Goal: Transaction & Acquisition: Purchase product/service

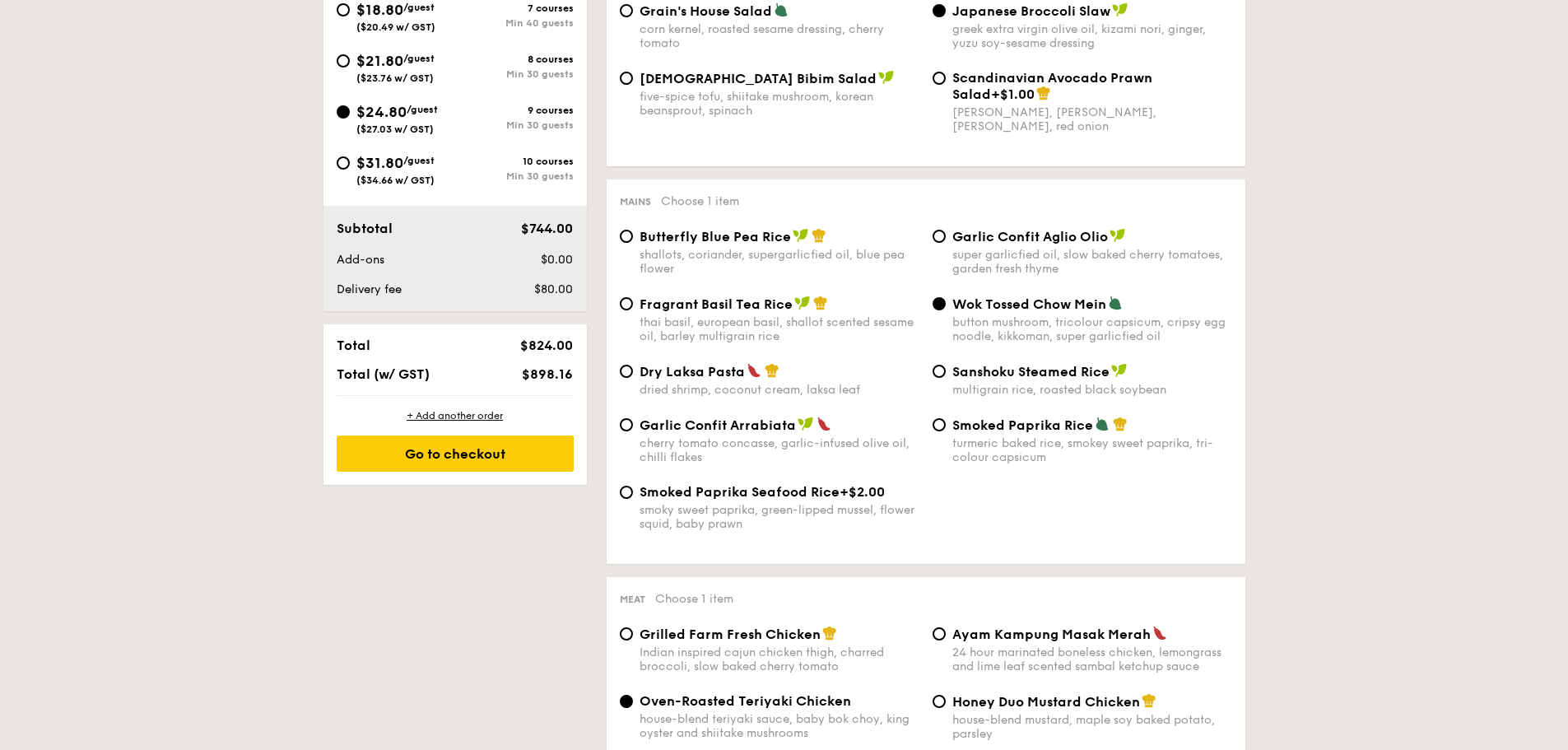
scroll to position [494, 0]
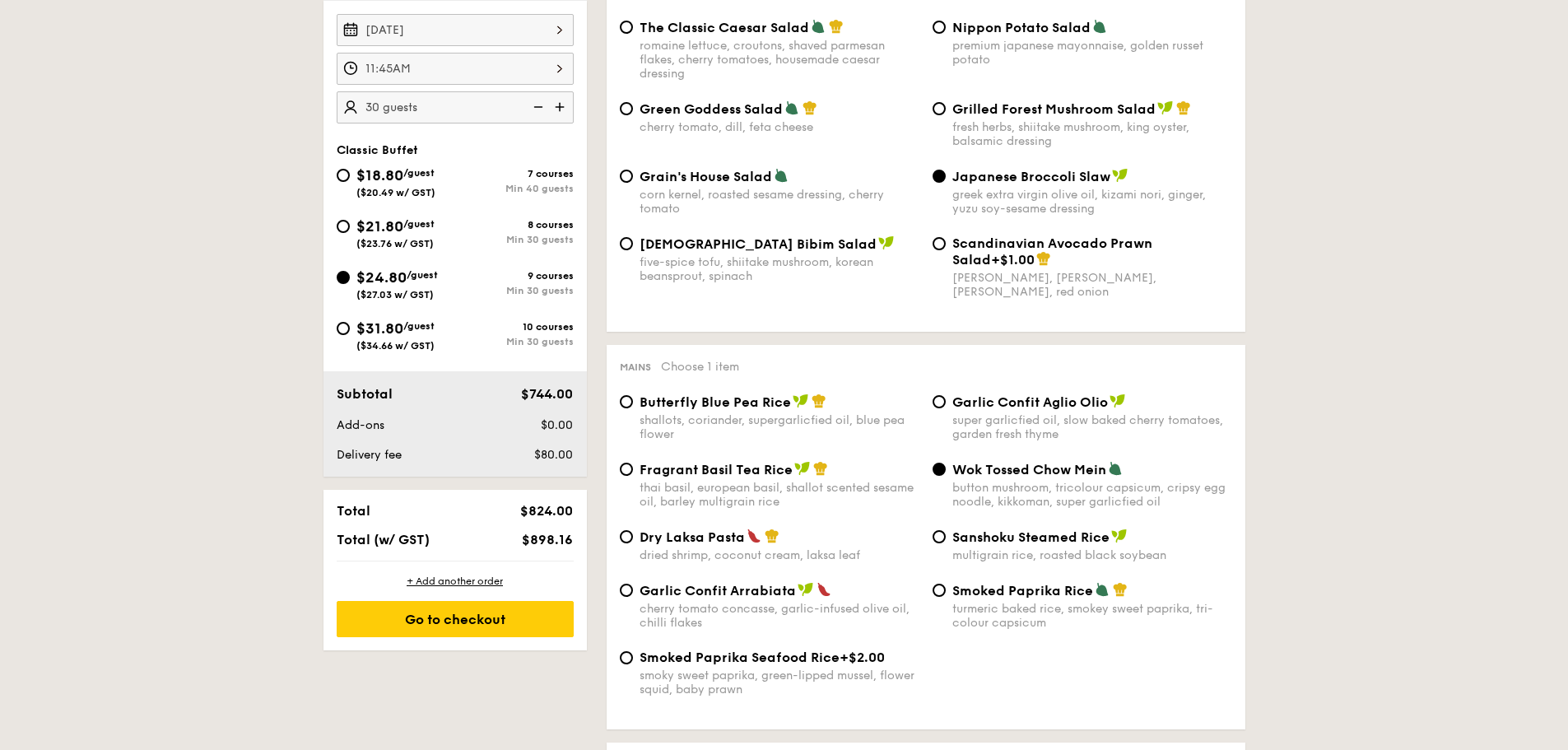
click at [444, 63] on div "11:45AM" at bounding box center [455, 68] width 237 height 32
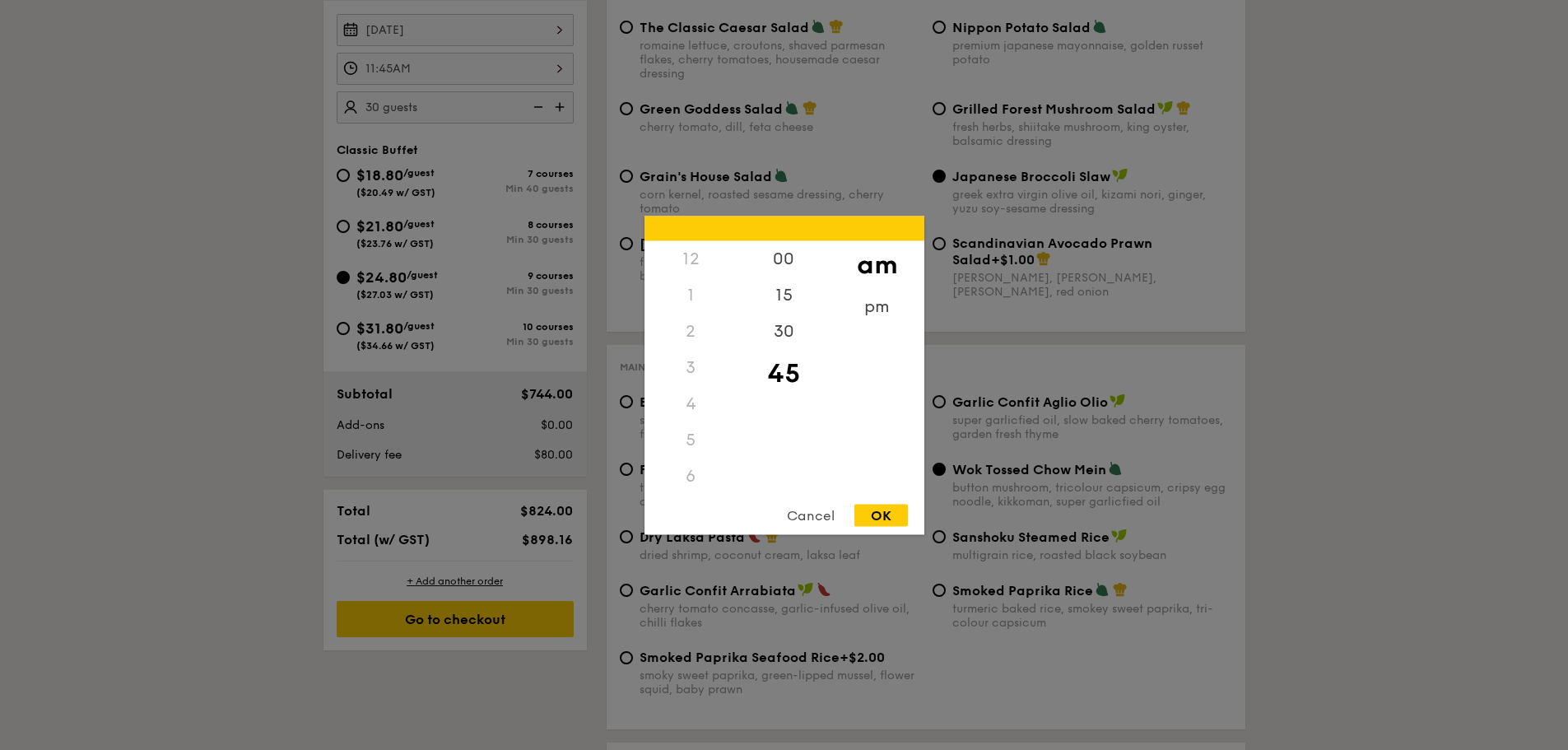
scroll to position [195, 0]
click at [280, 310] on div at bounding box center [784, 375] width 1568 height 750
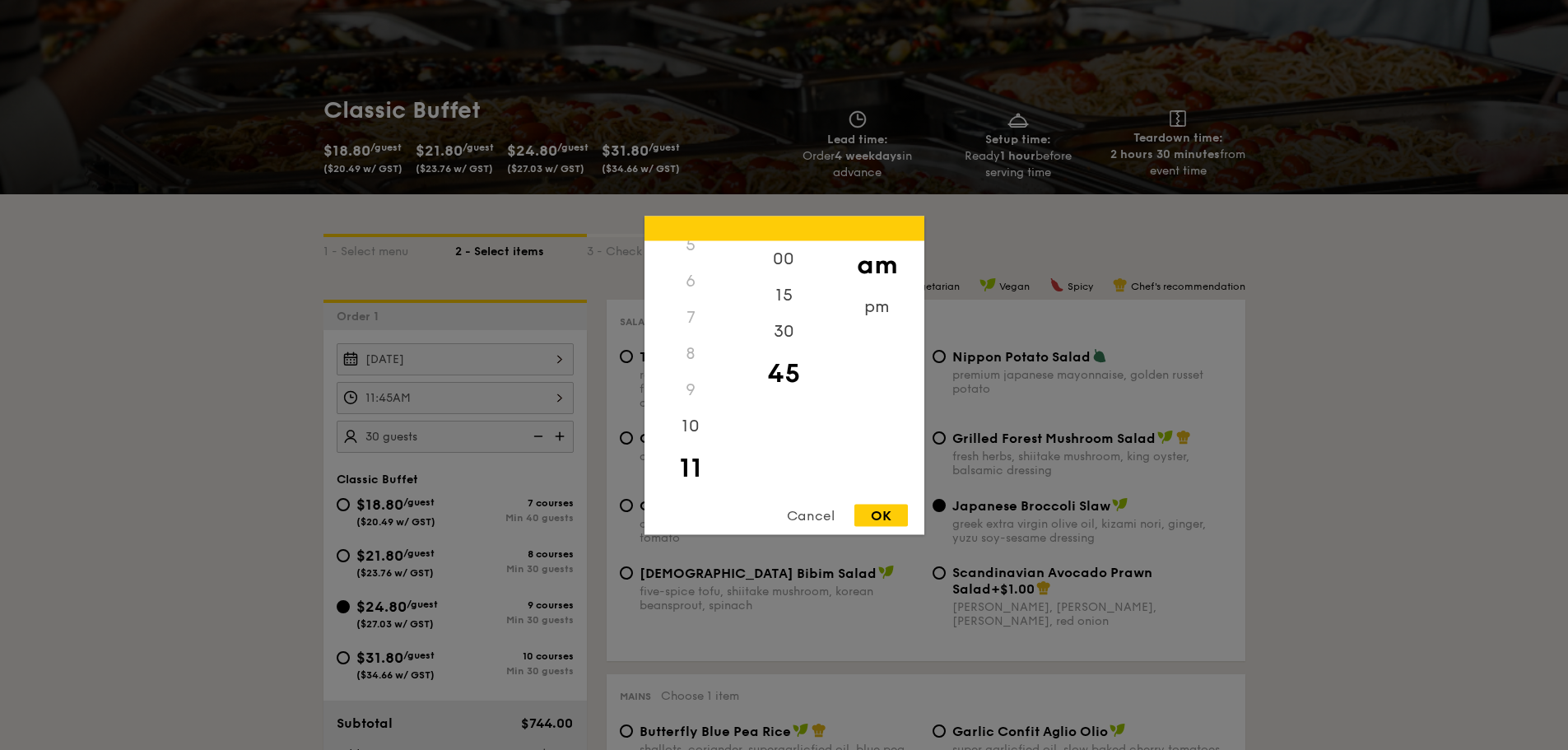
click at [348, 400] on div at bounding box center [784, 375] width 1568 height 750
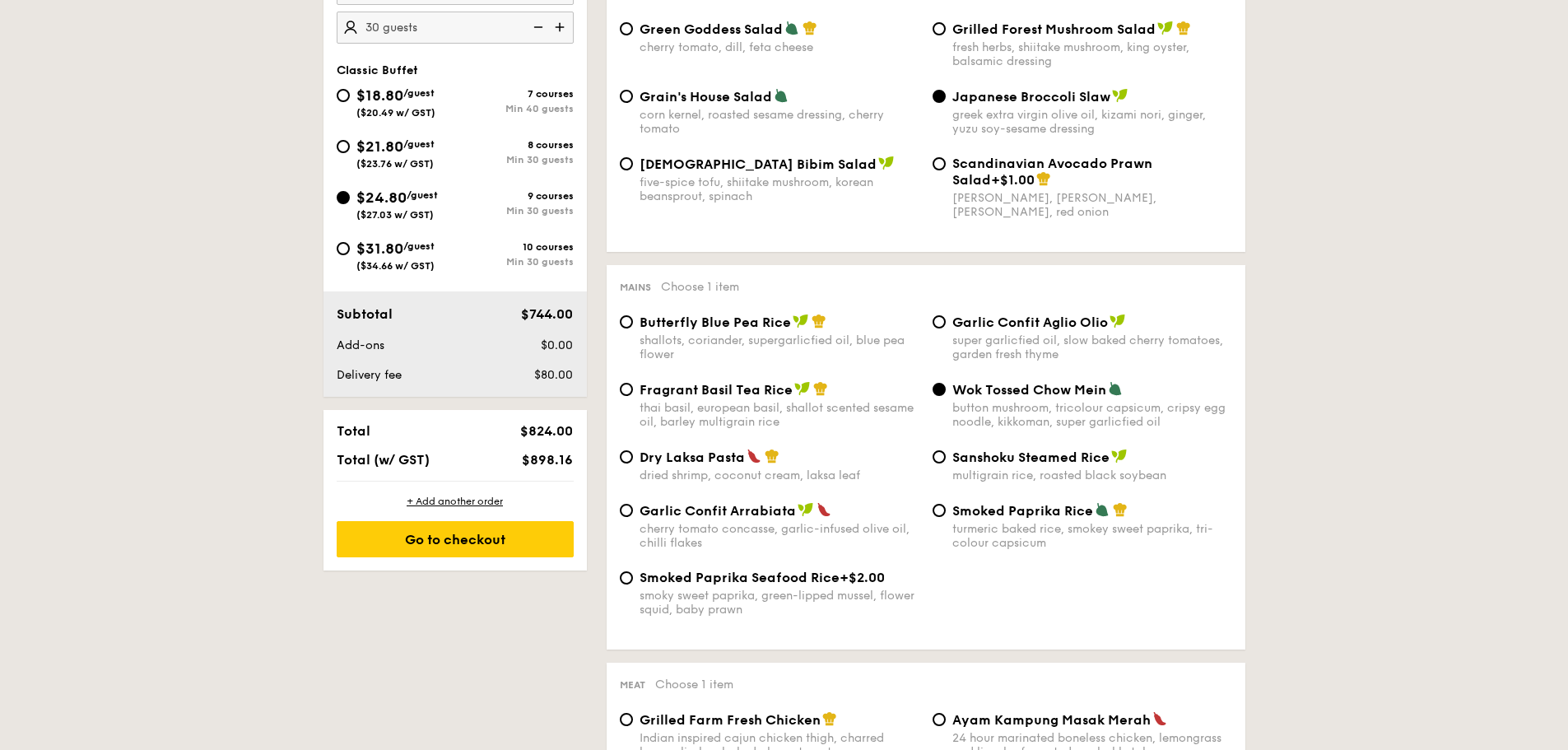
scroll to position [576, 0]
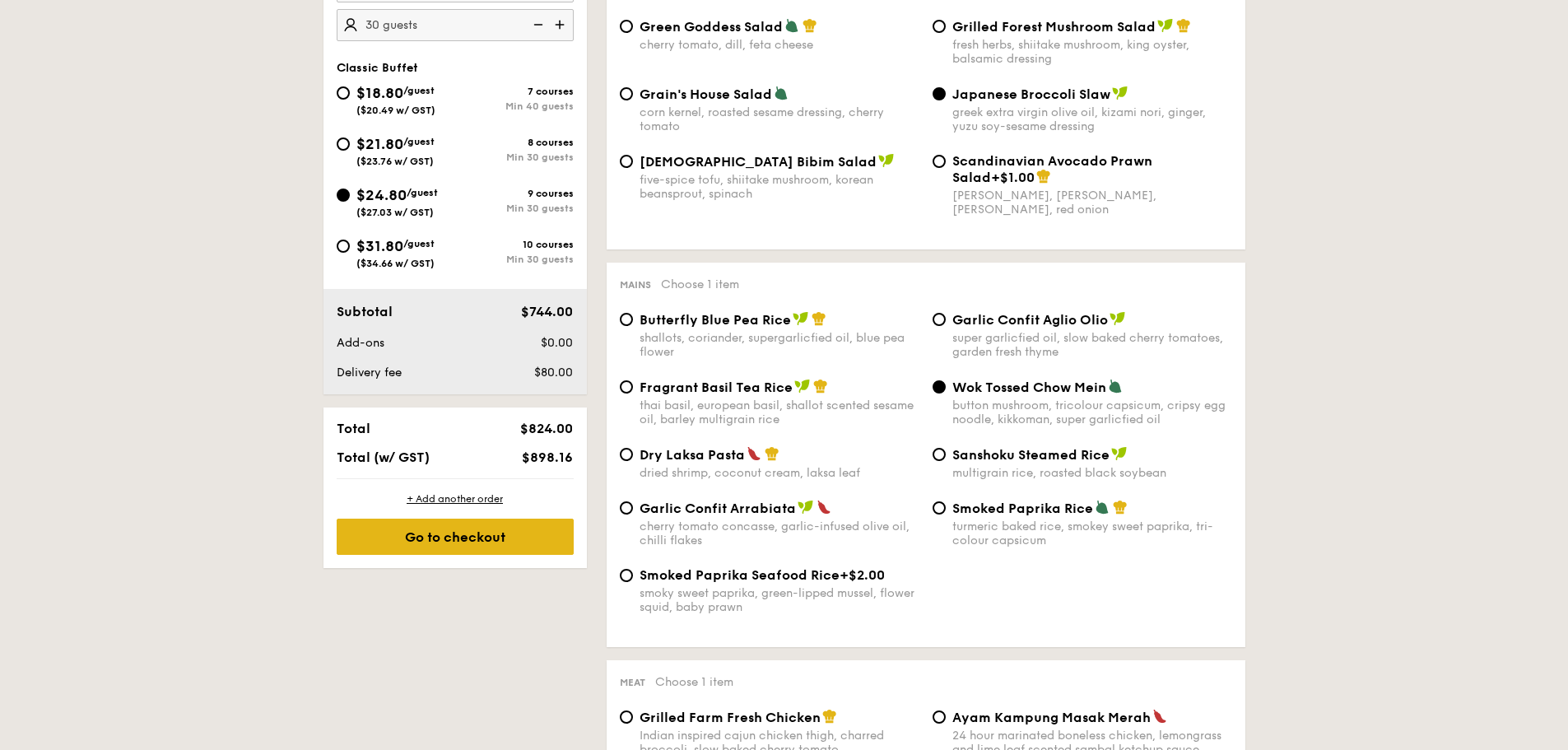
click at [445, 538] on div "Go to checkout" at bounding box center [455, 537] width 237 height 36
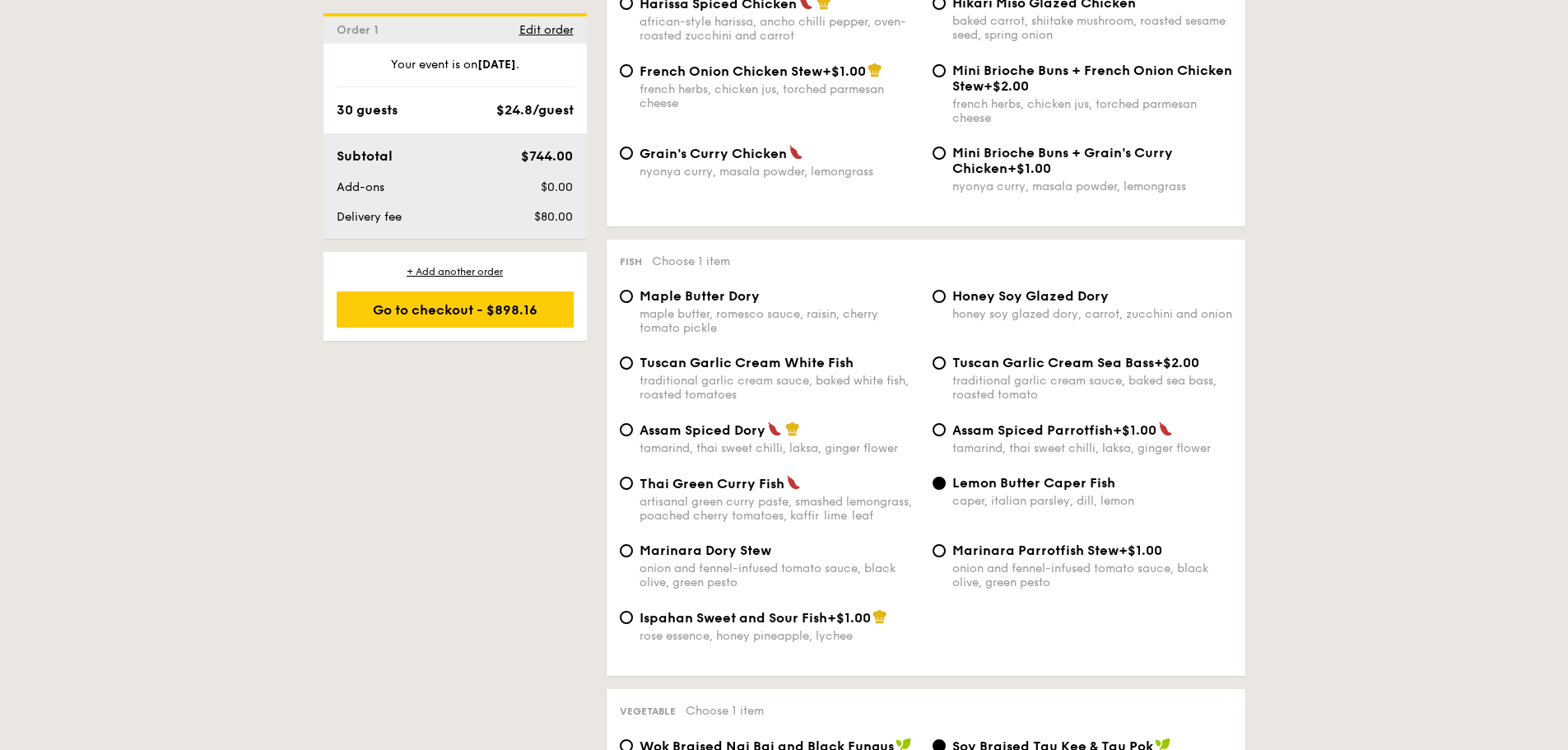
scroll to position [1426, 0]
click at [639, 504] on div "artisanal green curry paste, smashed lemongrass, poached cherry tomatoes, kaffi…" at bounding box center [779, 507] width 280 height 28
click at [633, 489] on input "Thai Green [PERSON_NAME] Fish artisanal green [PERSON_NAME] paste, smashed lemo…" at bounding box center [626, 483] width 14 height 14
radio input "true"
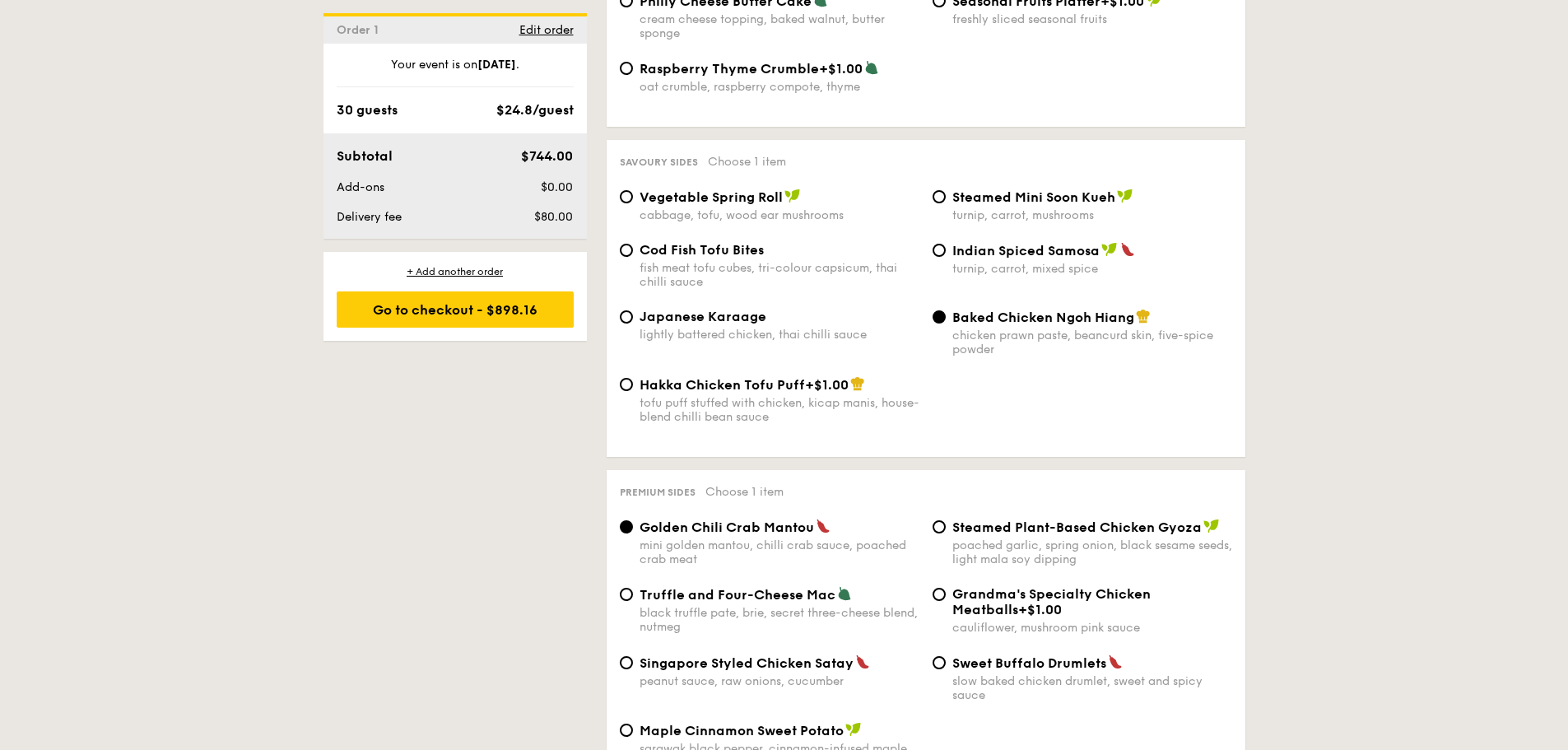
scroll to position [2826, 0]
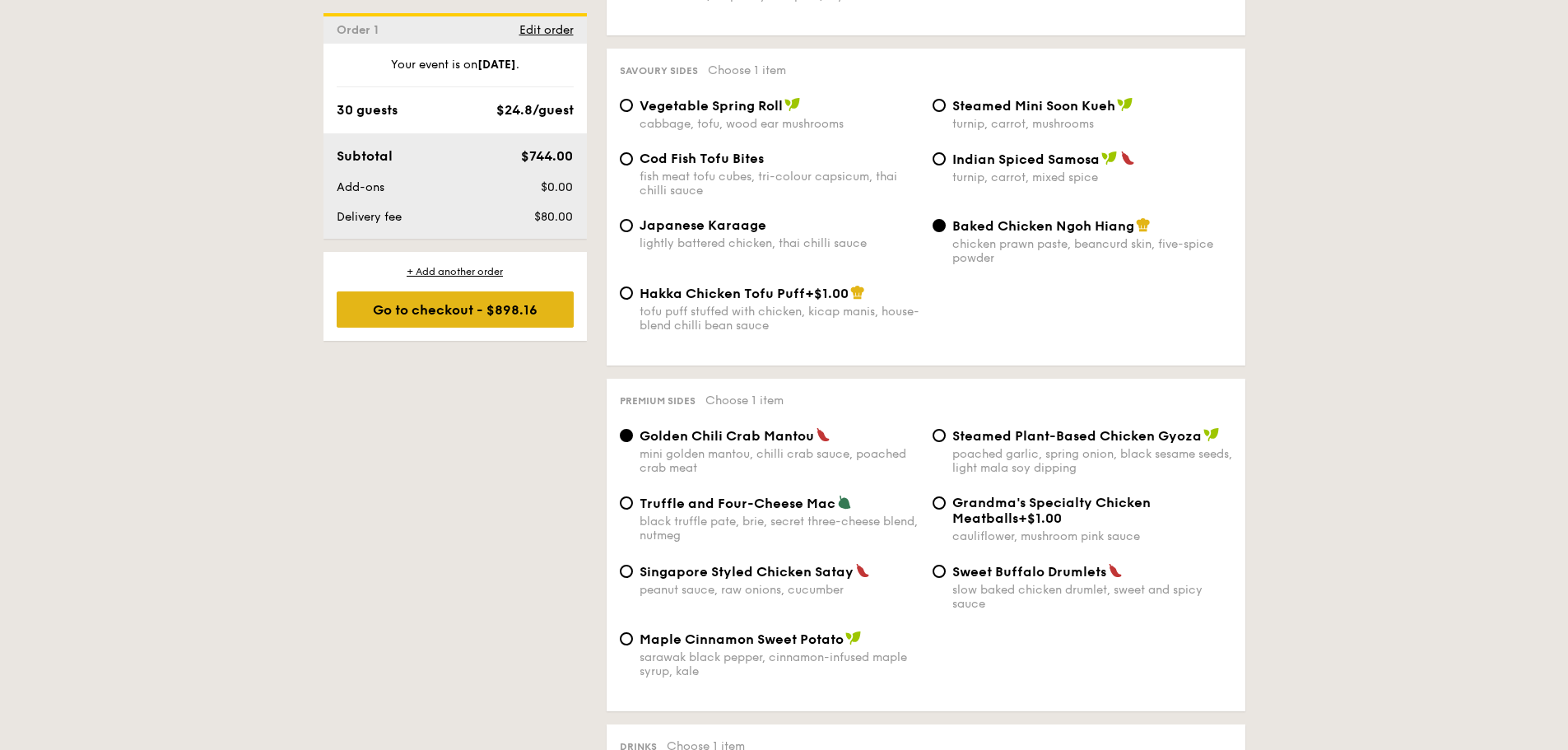
click at [500, 307] on div "Go to checkout - $898.16" at bounding box center [455, 309] width 237 height 36
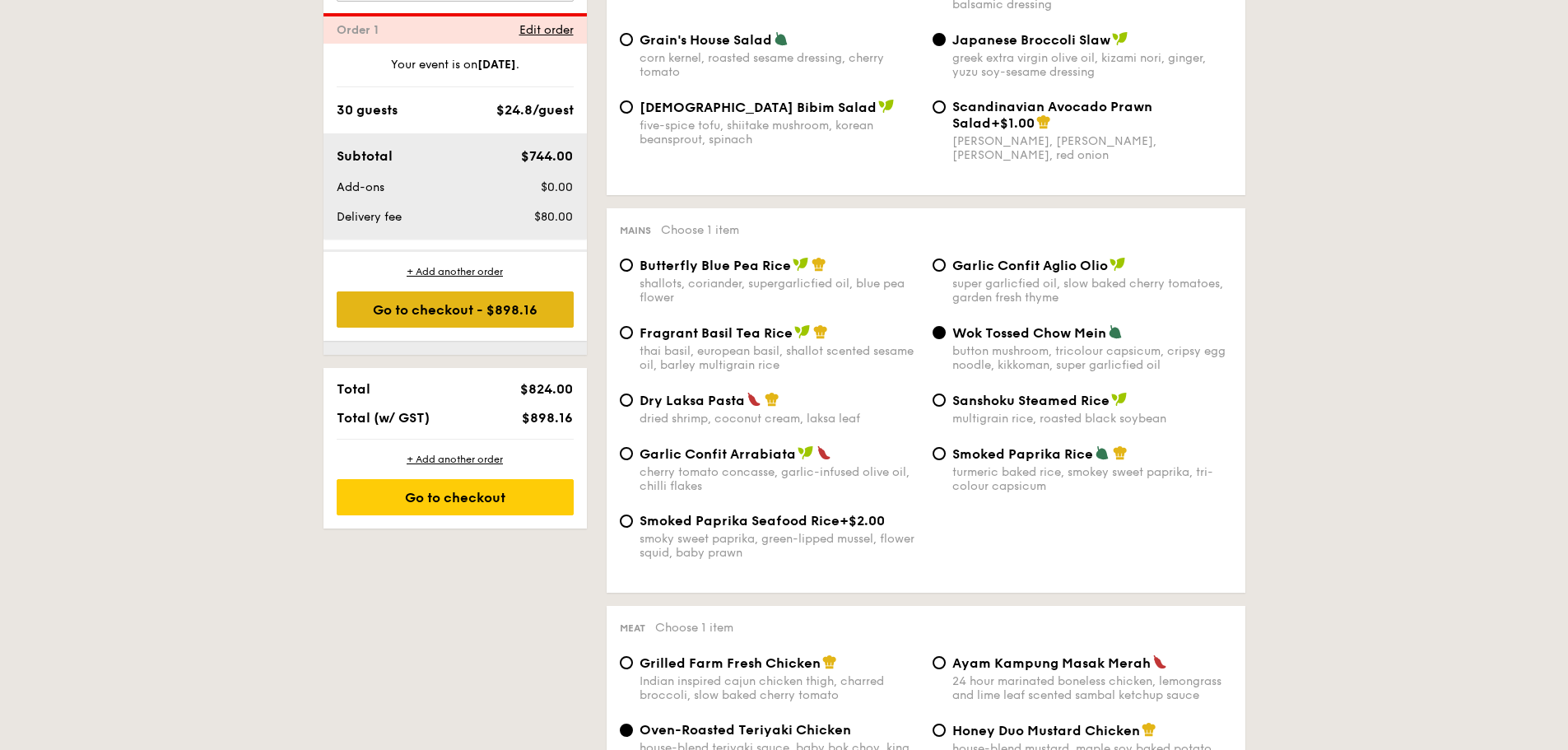
scroll to position [440, 0]
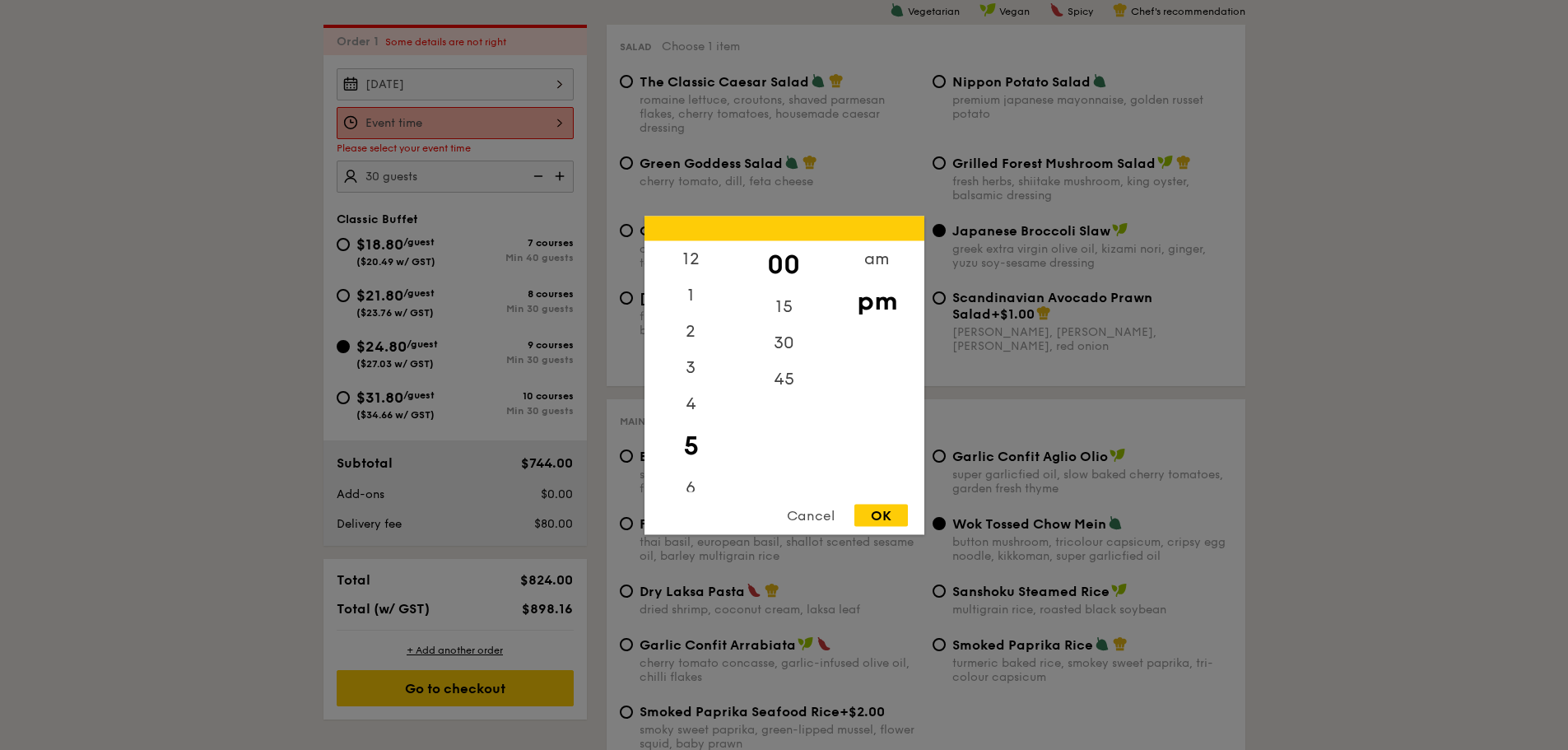
click at [530, 129] on div "12 1 2 3 4 5 6 7 8 9 10 11 00 15 30 45 am pm Cancel OK" at bounding box center [455, 122] width 237 height 32
click at [856, 265] on div "am" at bounding box center [877, 264] width 93 height 48
click at [703, 476] on div "11" at bounding box center [691, 467] width 93 height 48
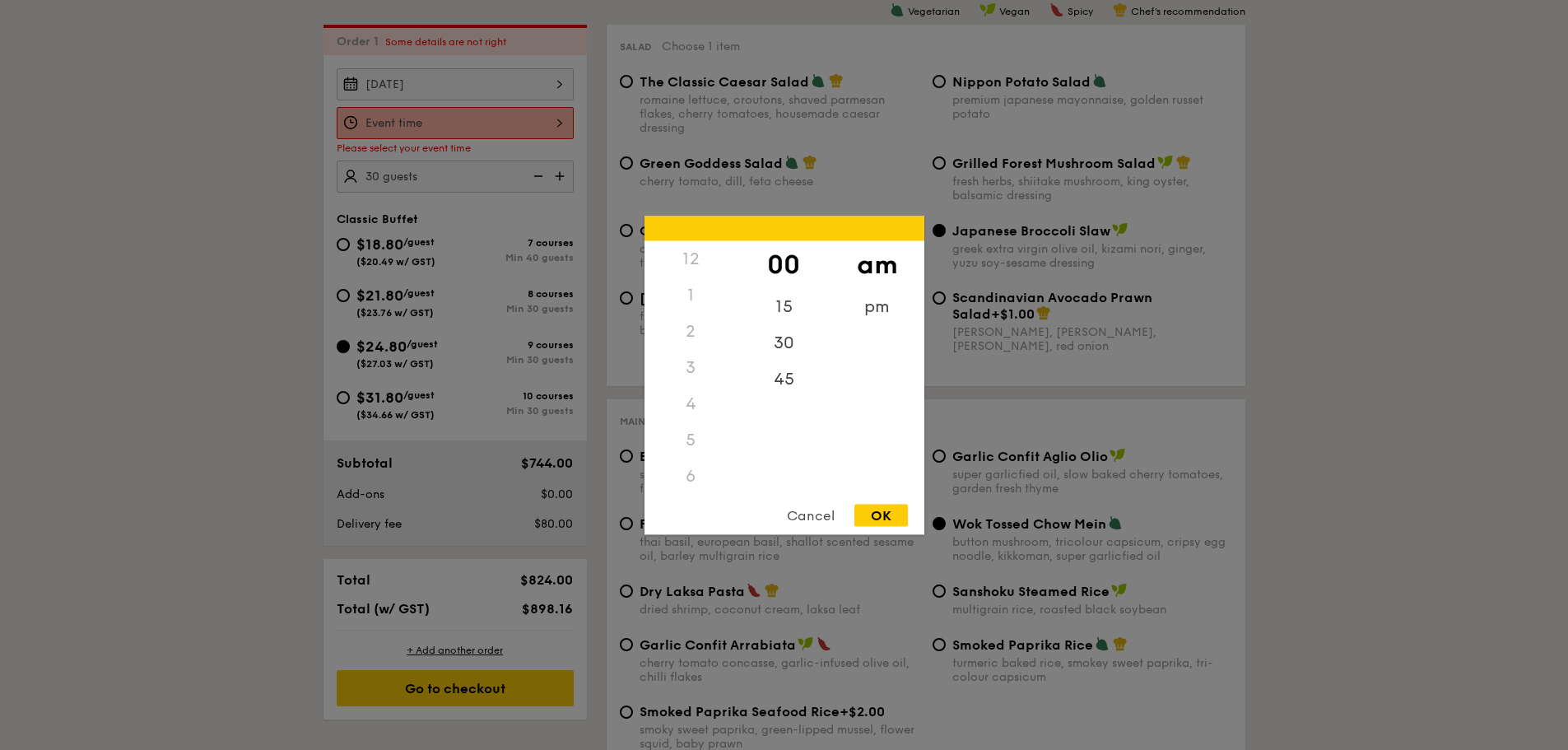
click at [692, 268] on div "12" at bounding box center [691, 258] width 93 height 36
click at [689, 262] on div "12" at bounding box center [691, 258] width 93 height 36
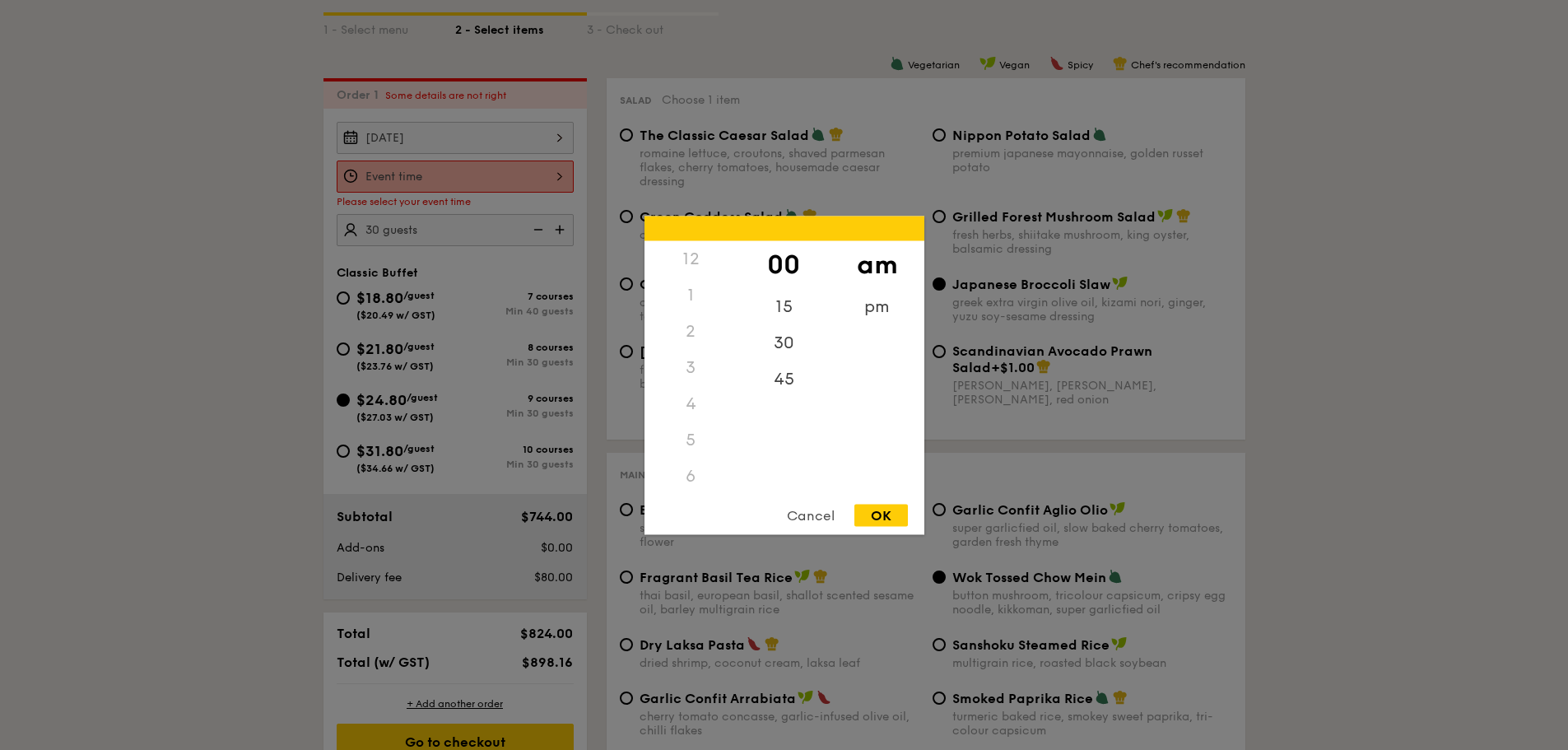
scroll to position [357, 0]
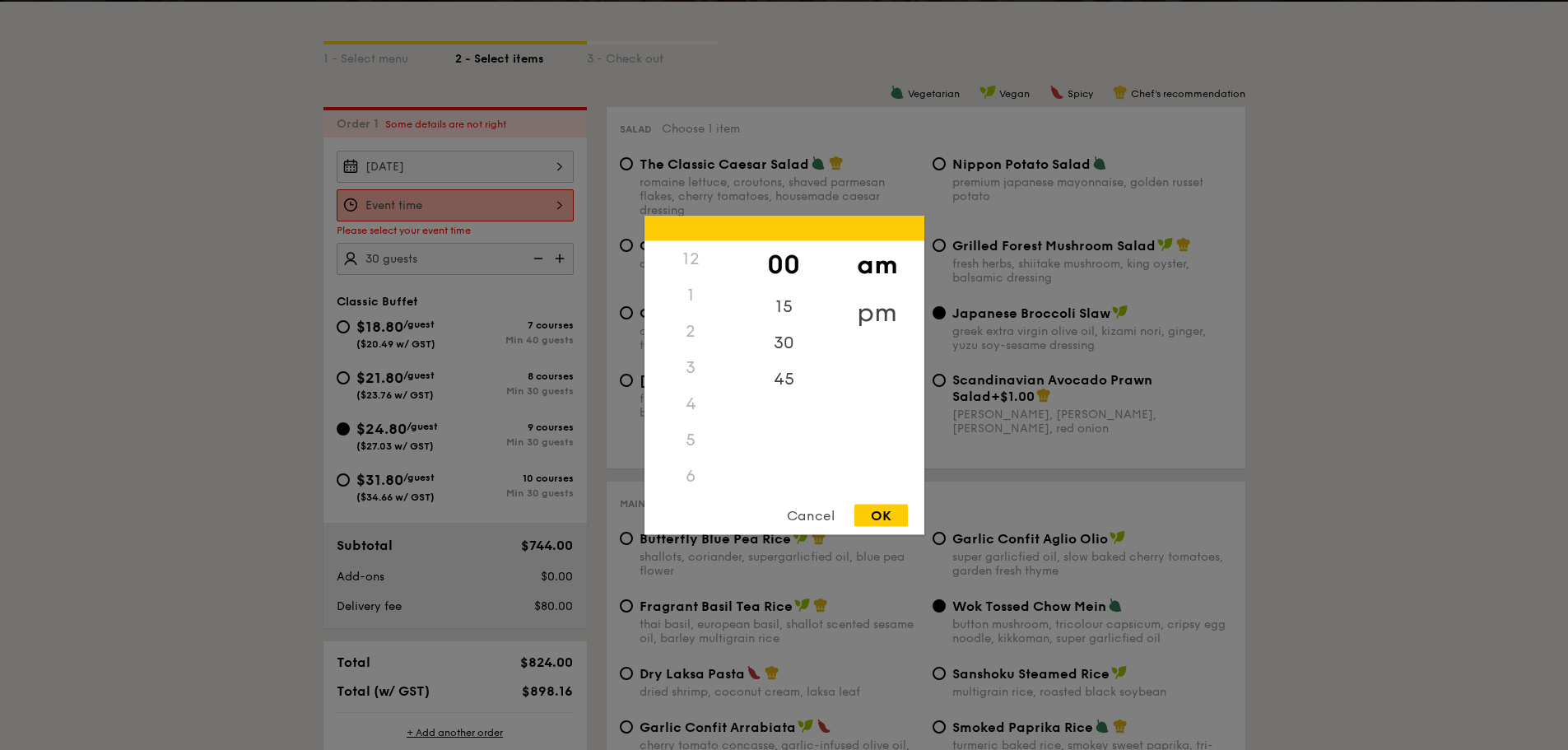
click at [879, 299] on div "pm" at bounding box center [877, 311] width 93 height 48
click at [687, 257] on div "12" at bounding box center [691, 264] width 93 height 48
click at [893, 520] on div "OK" at bounding box center [880, 514] width 53 height 22
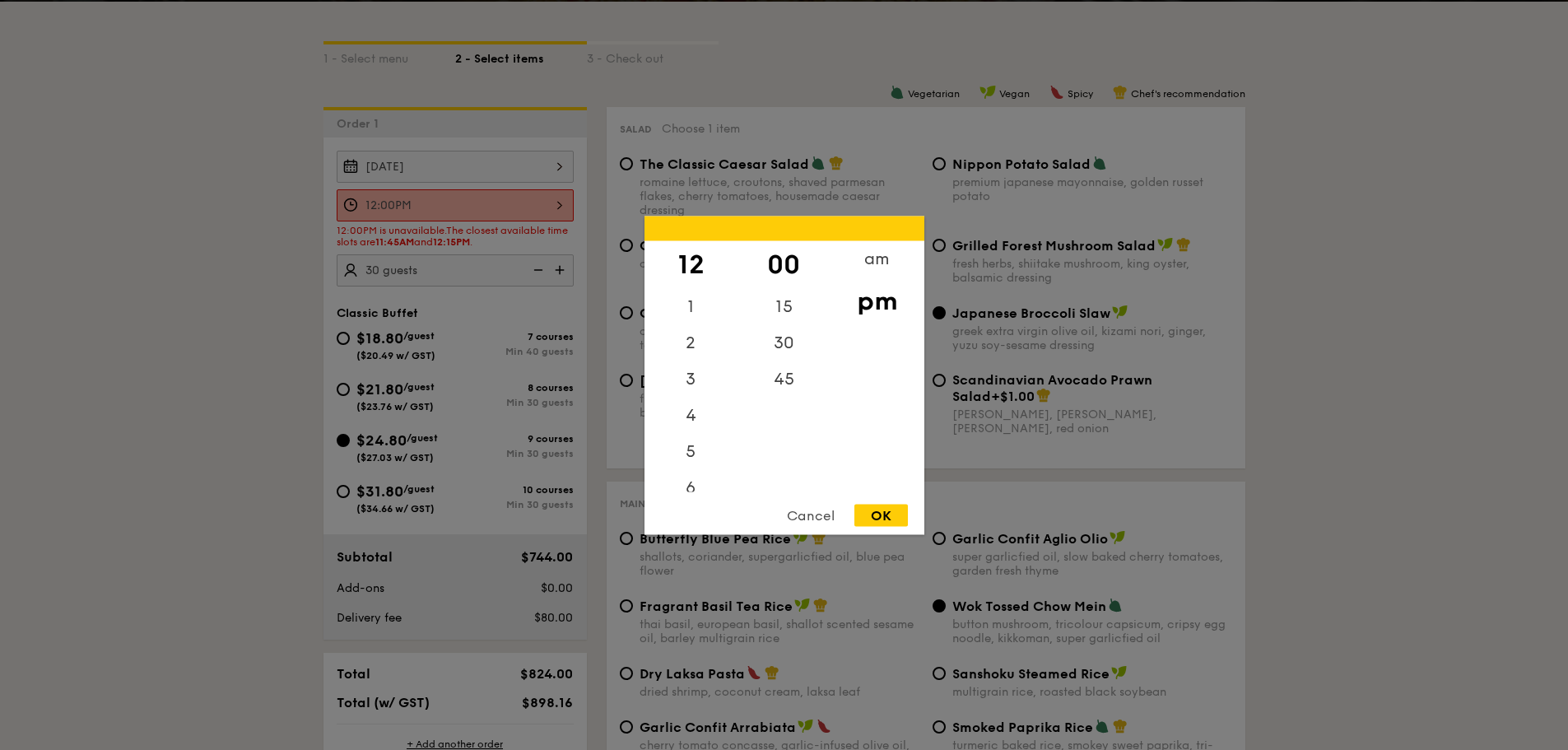
click at [541, 191] on div "12:00PM 12 1 2 3 4 5 6 7 8 9 10 11 00 15 30 45 am pm Cancel OK" at bounding box center [455, 205] width 237 height 32
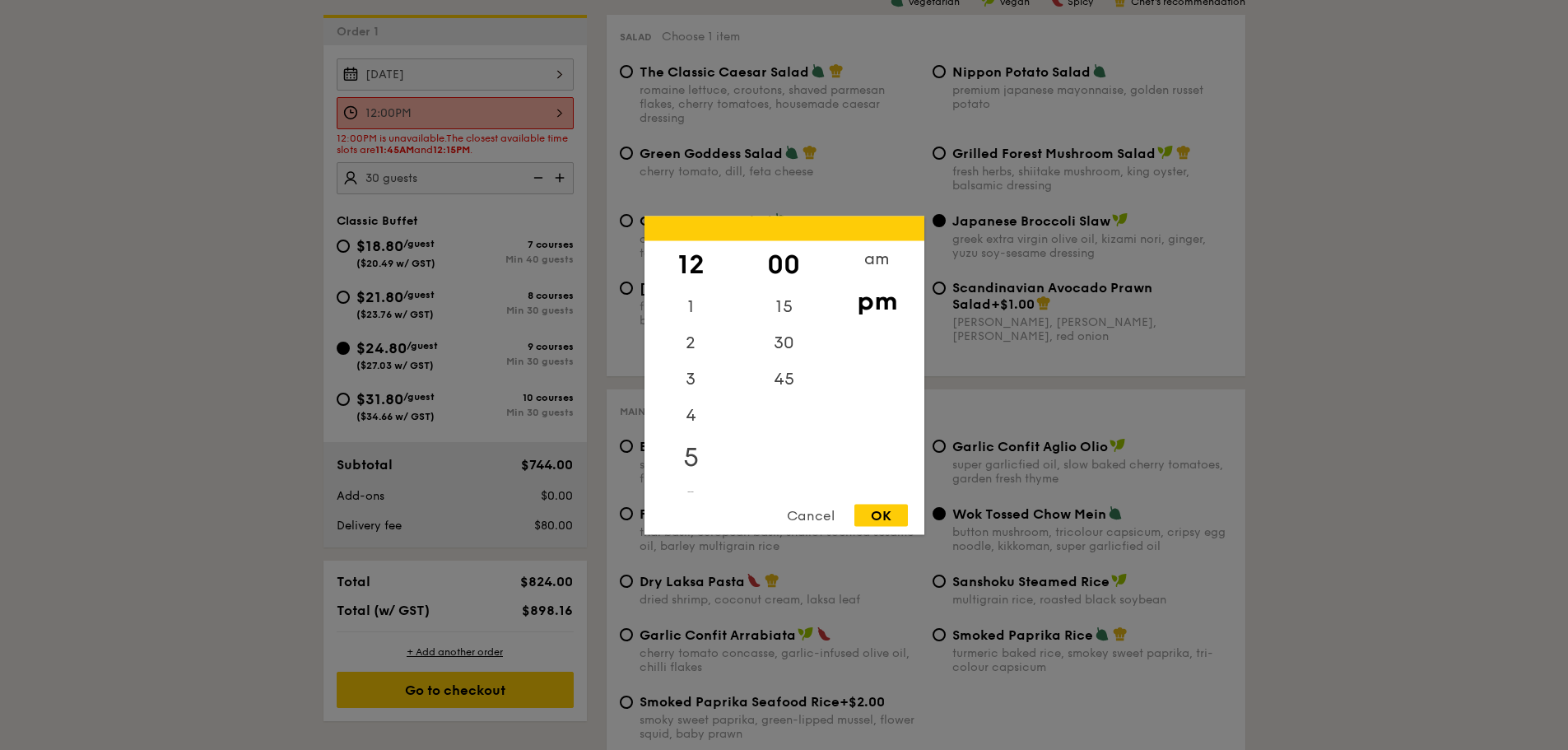
scroll to position [440, 0]
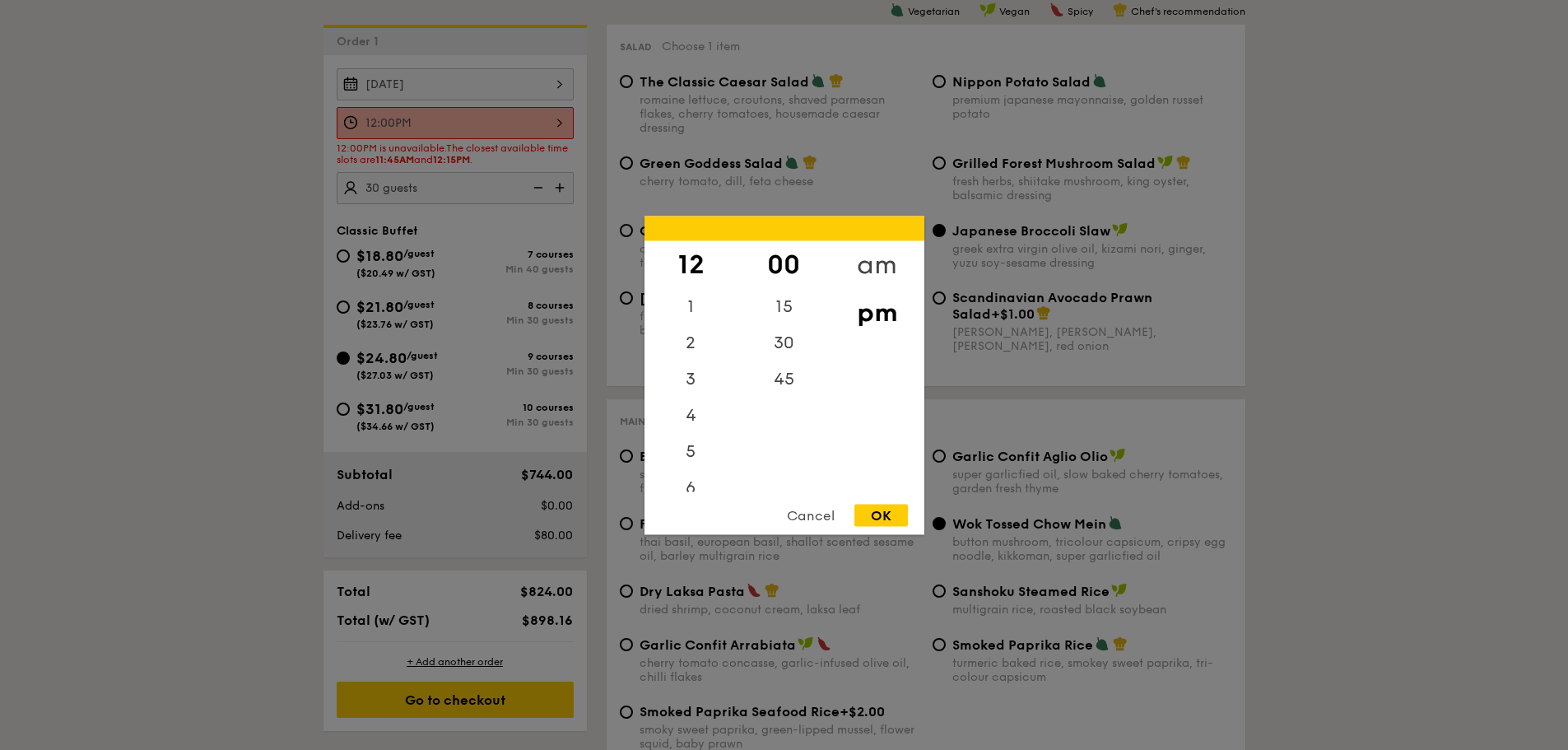
click at [858, 266] on div "am" at bounding box center [877, 264] width 93 height 48
click at [799, 373] on div "45" at bounding box center [784, 384] width 93 height 48
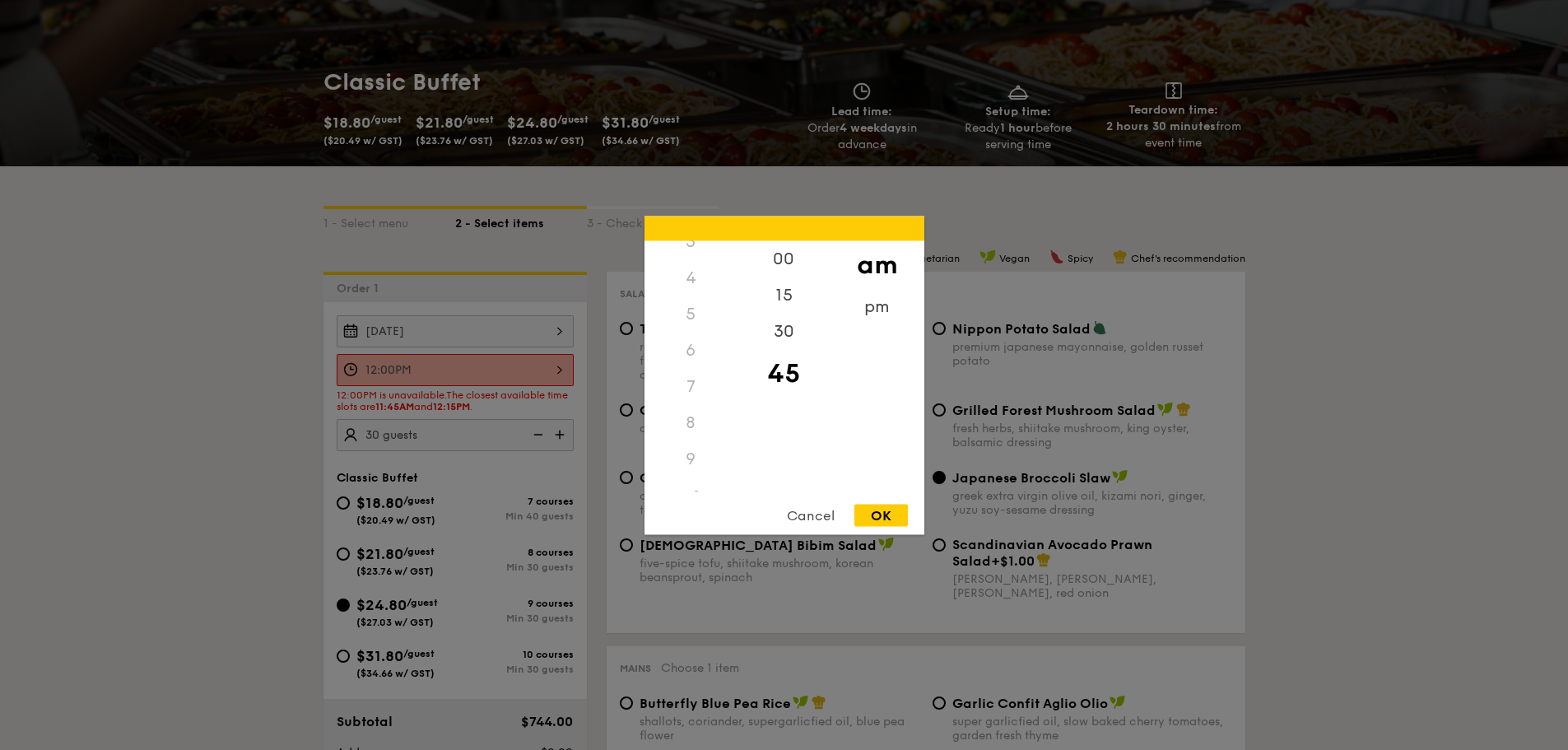
scroll to position [183, 0]
click at [688, 482] on div "11" at bounding box center [691, 478] width 93 height 48
click at [893, 513] on div "OK" at bounding box center [880, 514] width 53 height 22
type input "11:45AM"
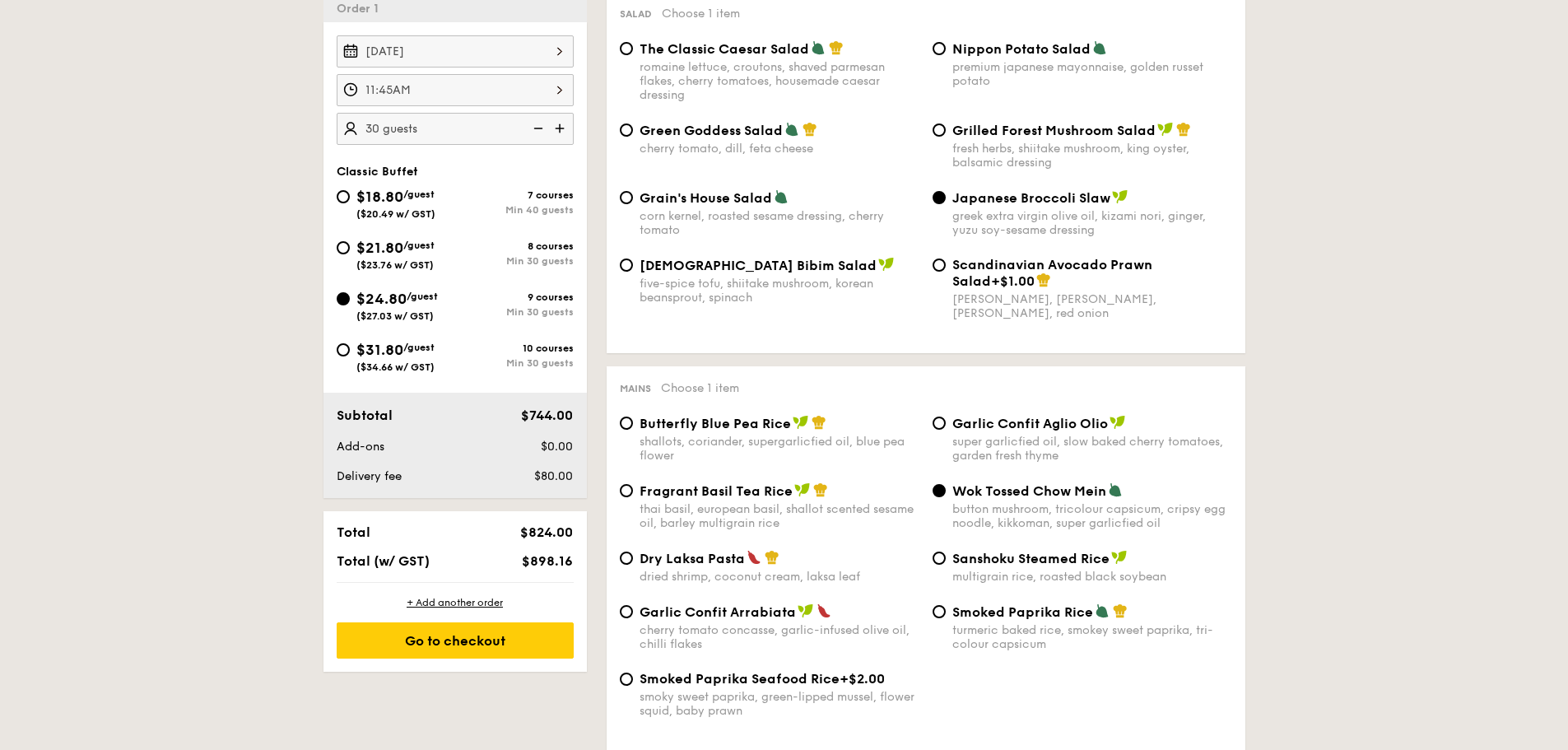
scroll to position [604, 0]
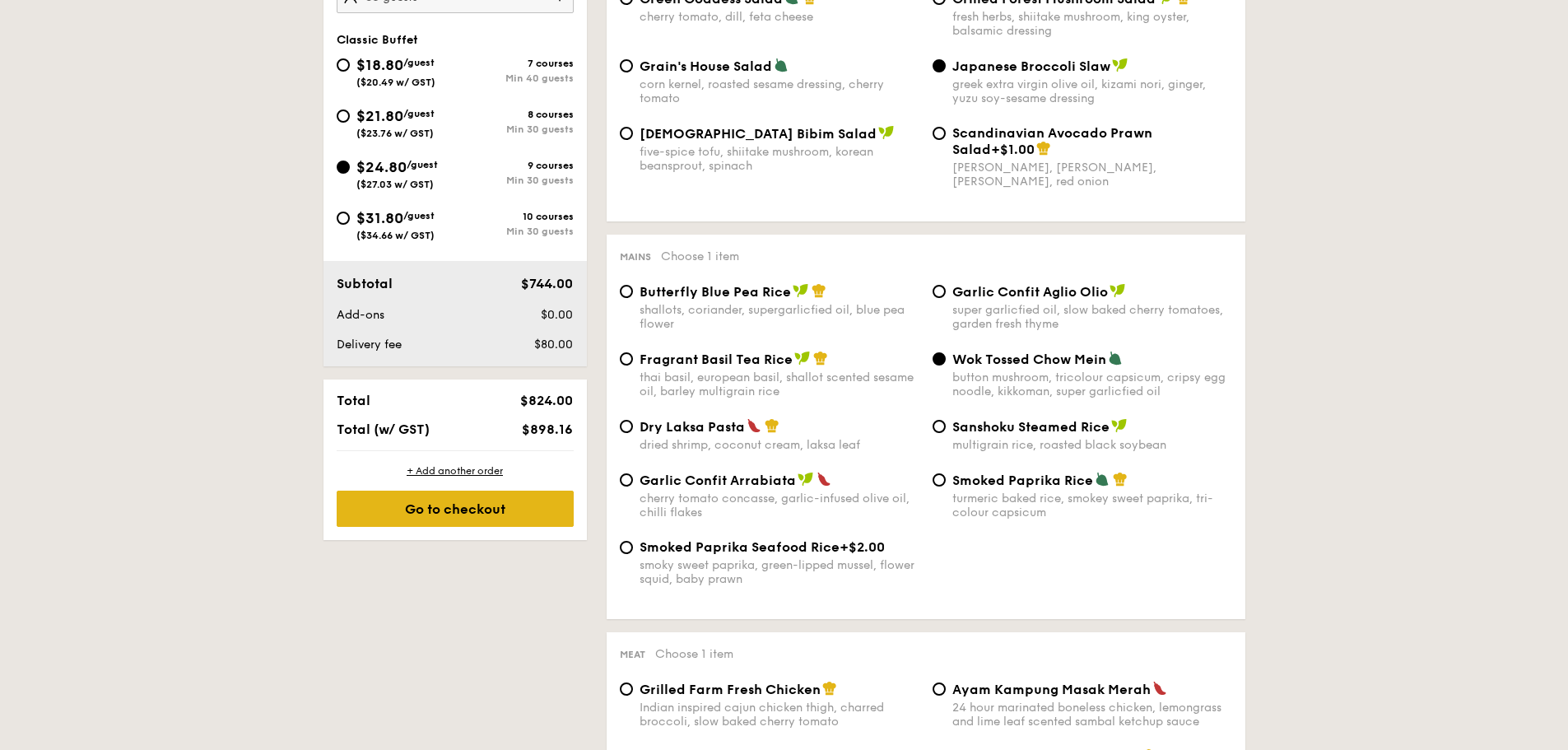
click at [544, 513] on div "Go to checkout" at bounding box center [455, 508] width 237 height 36
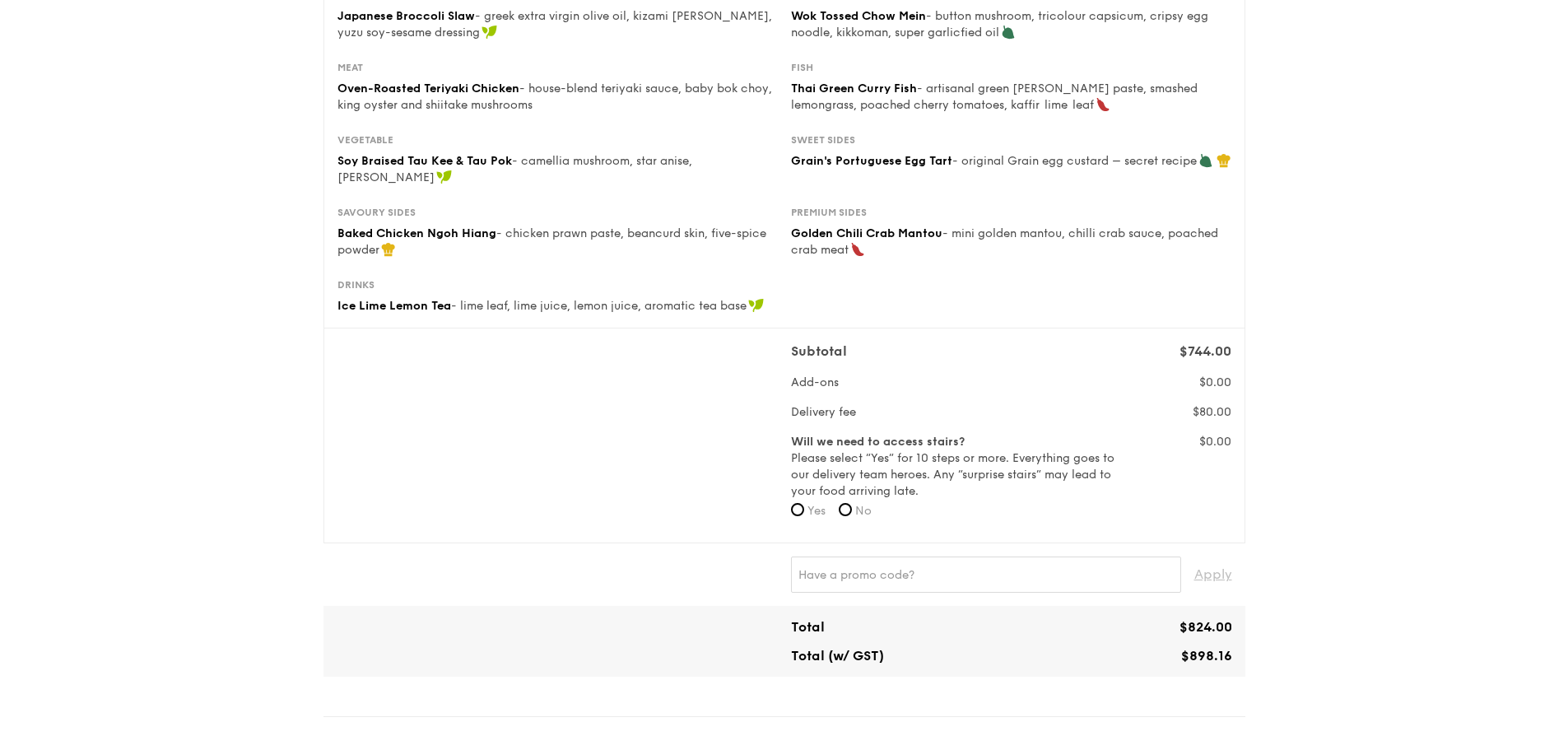
scroll to position [329, 0]
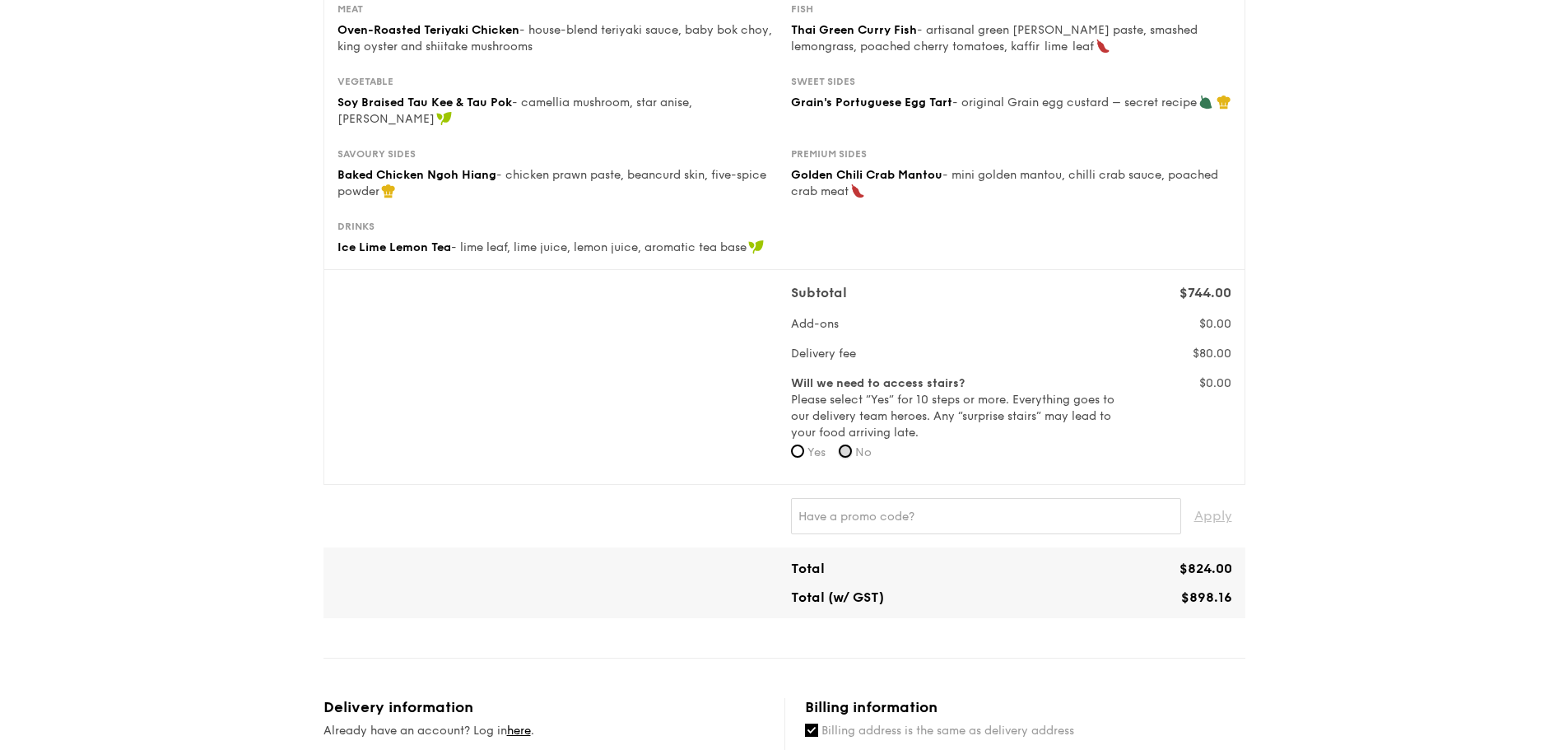
click at [849, 444] on input "No" at bounding box center [846, 451] width 14 height 14
radio input "true"
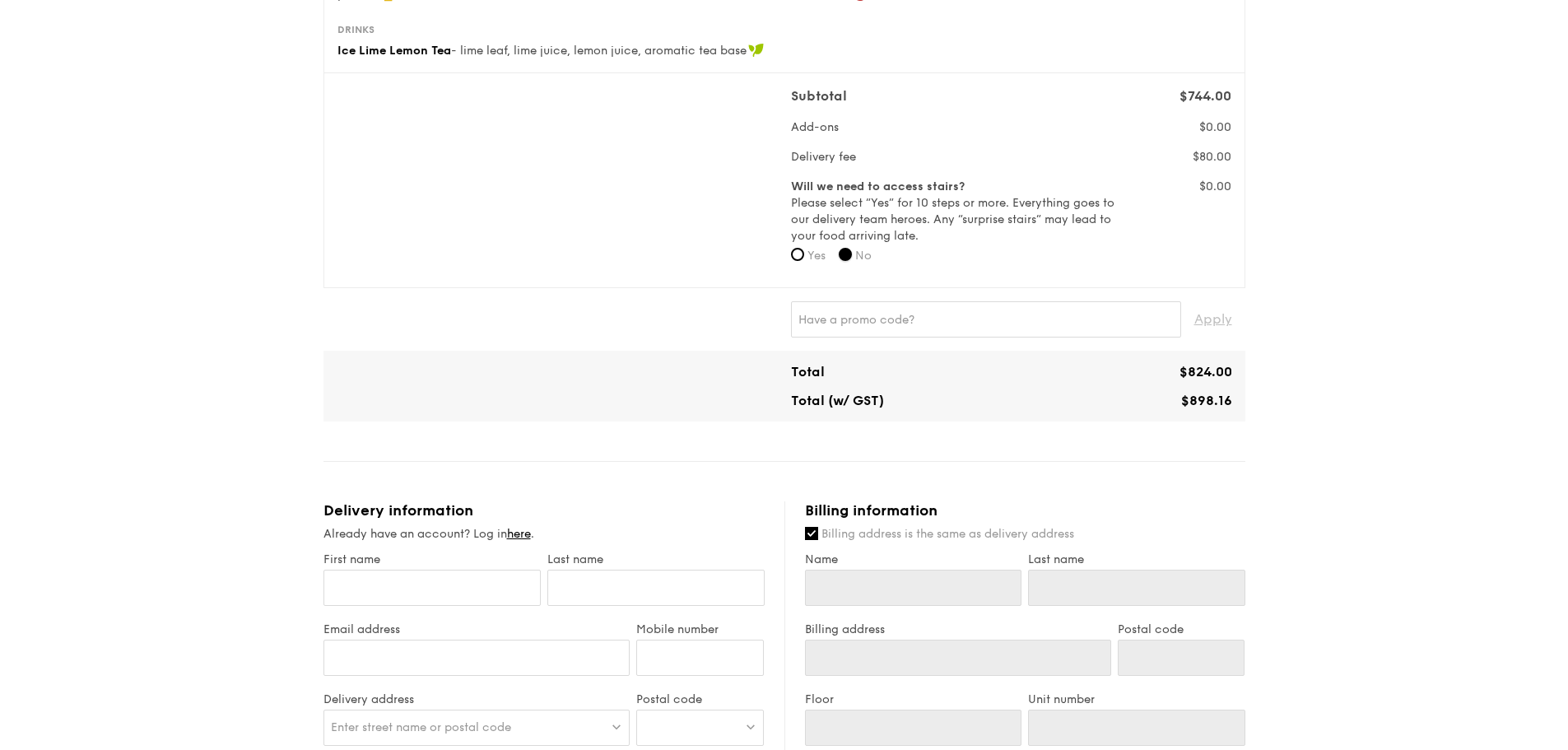
scroll to position [741, 0]
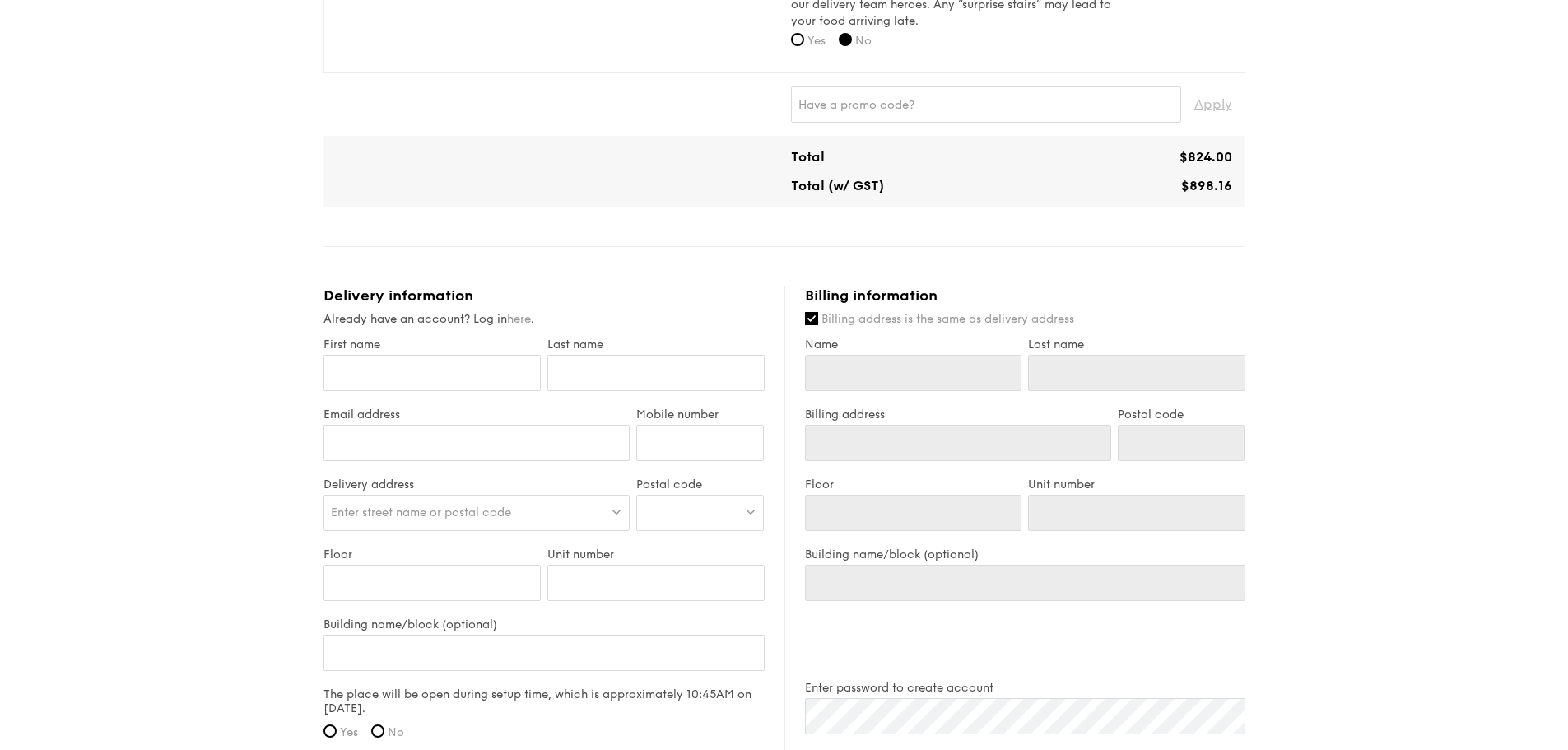
click at [525, 312] on link "here" at bounding box center [519, 319] width 24 height 14
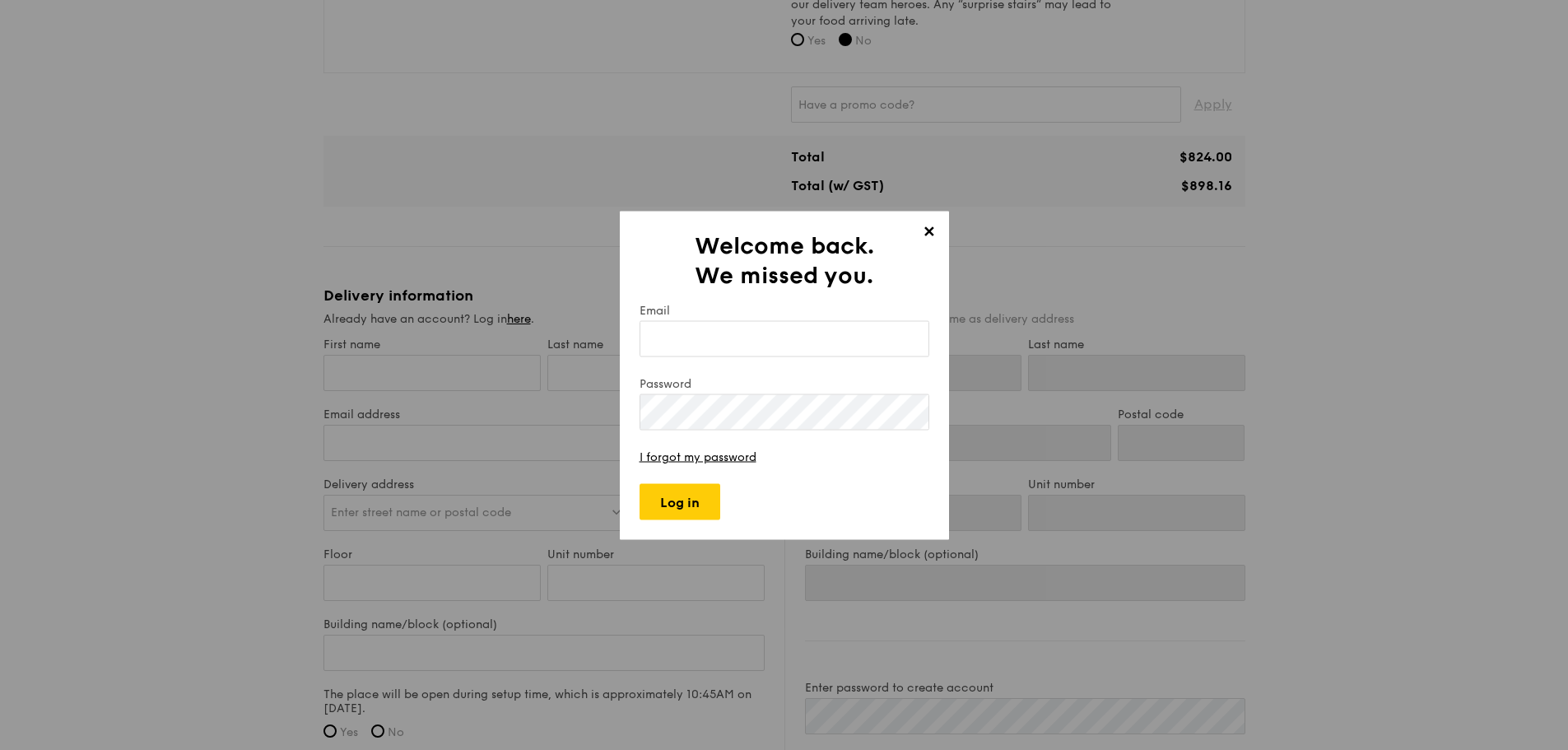
click at [784, 335] on input "Email" at bounding box center [784, 338] width 290 height 36
type input "[EMAIL_ADDRESS][DOMAIN_NAME]"
type input "[PERSON_NAME]"
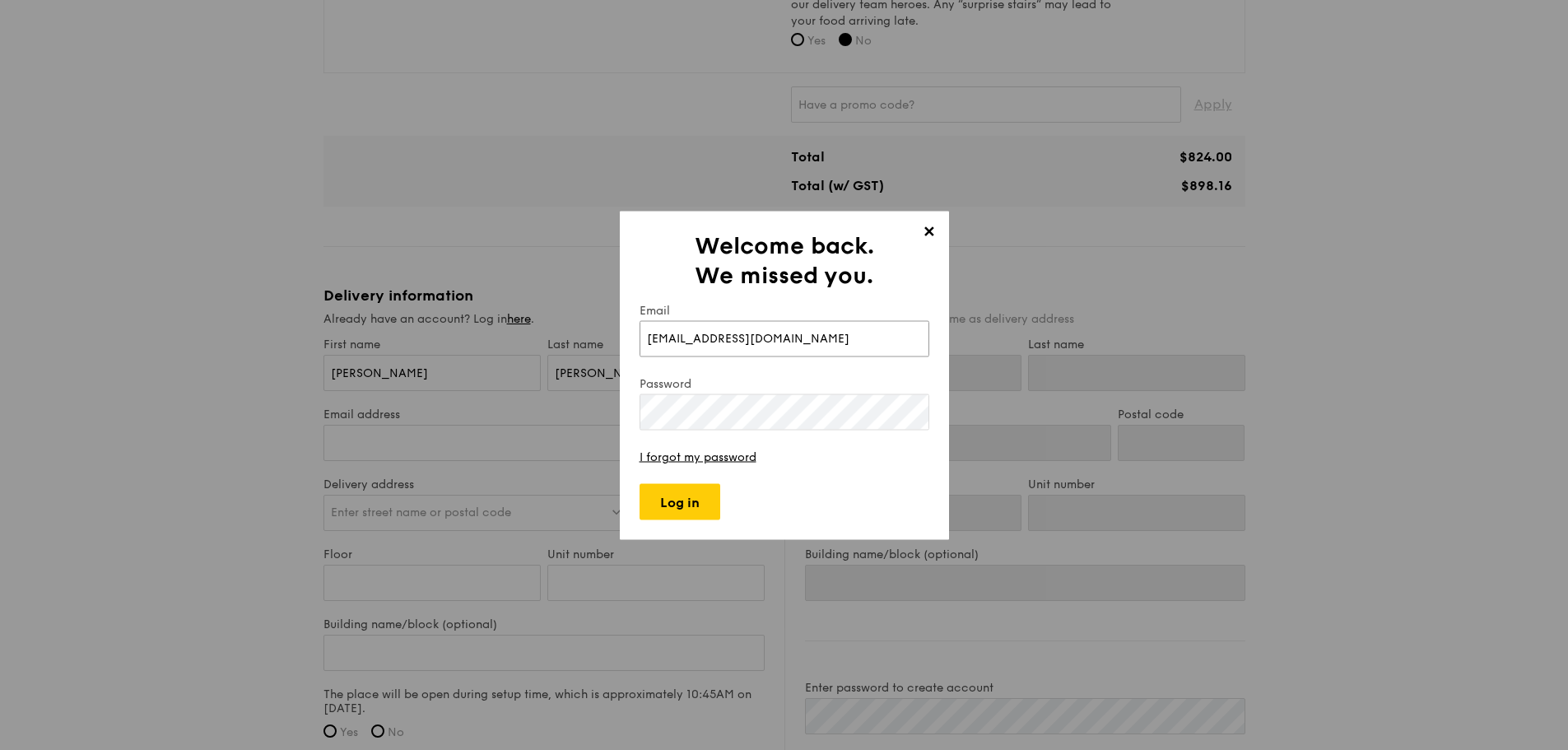
type input "[PERSON_NAME]"
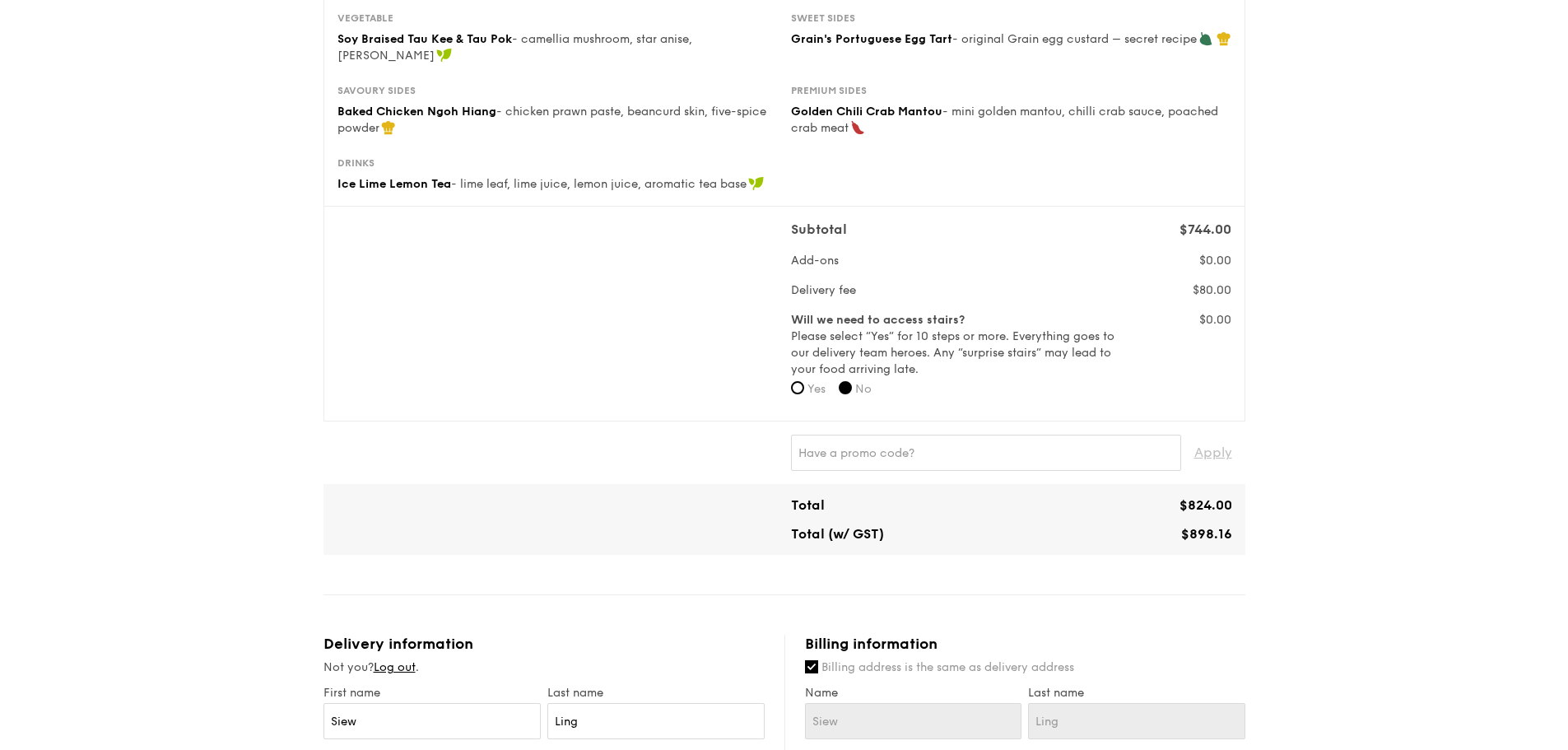
type input "[STREET_ADDRESS]"
type input "249902"
type input "1"
type input "6B"
type input "[STREET_ADDRESS]"
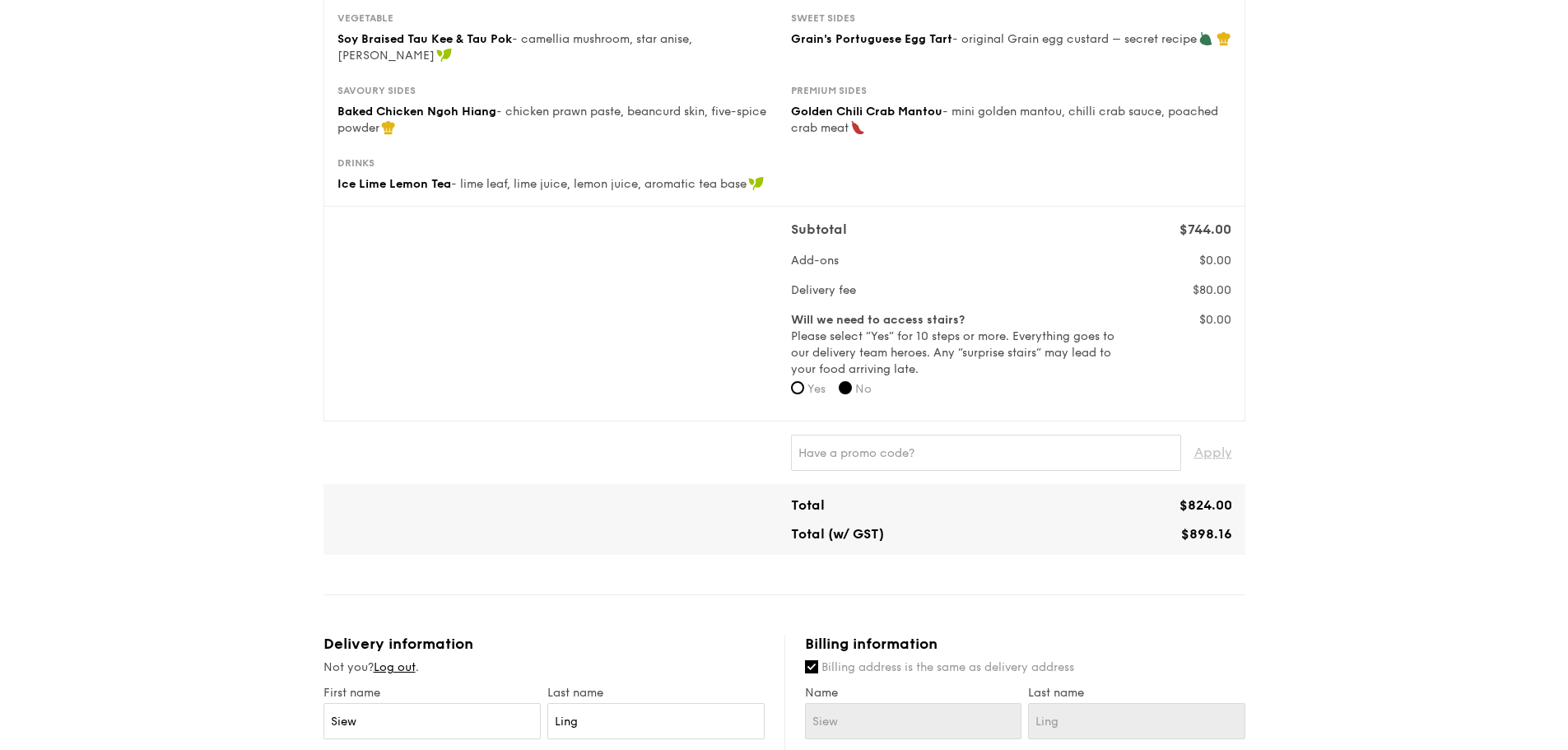
type input "249902"
type input "1"
type input "6B"
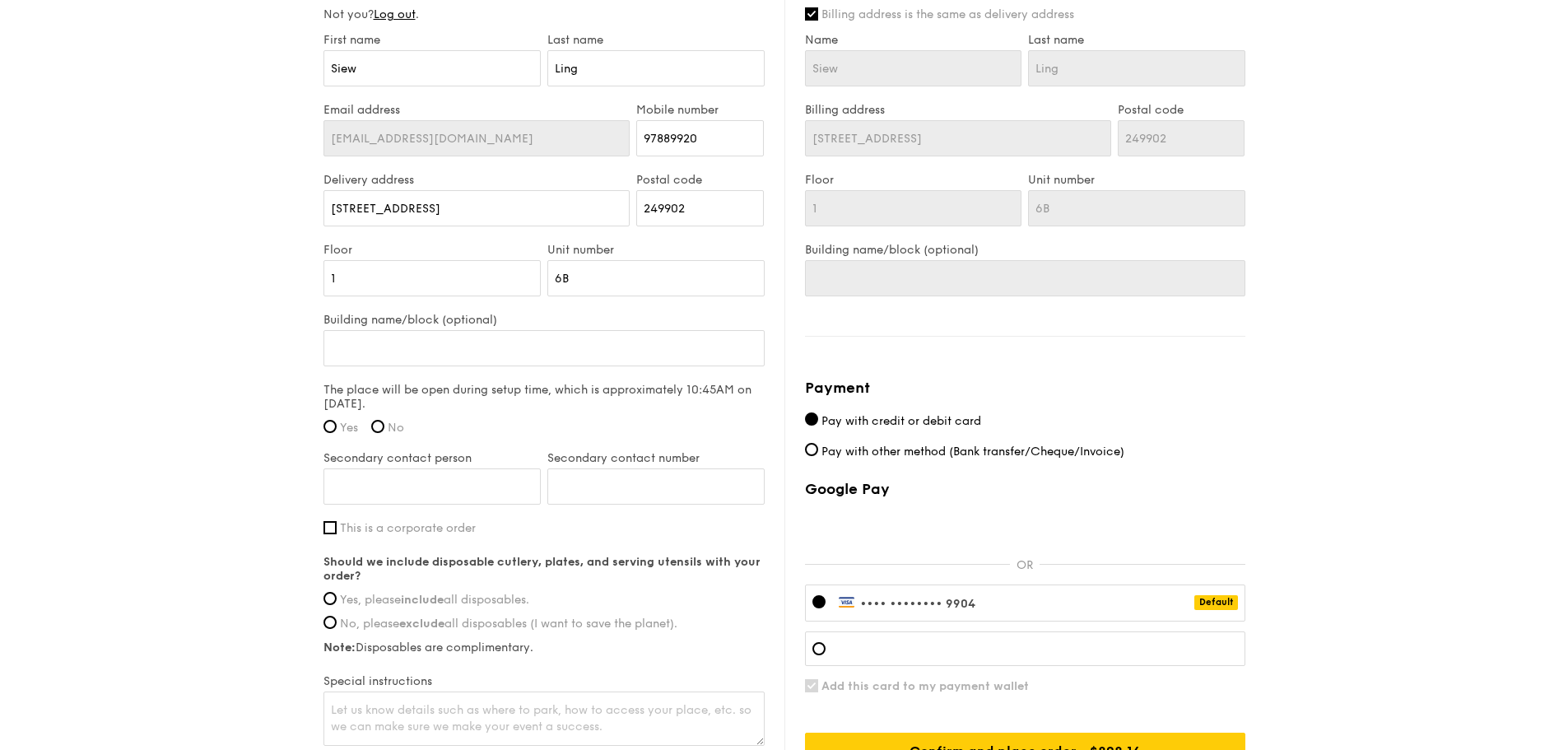
scroll to position [1070, 0]
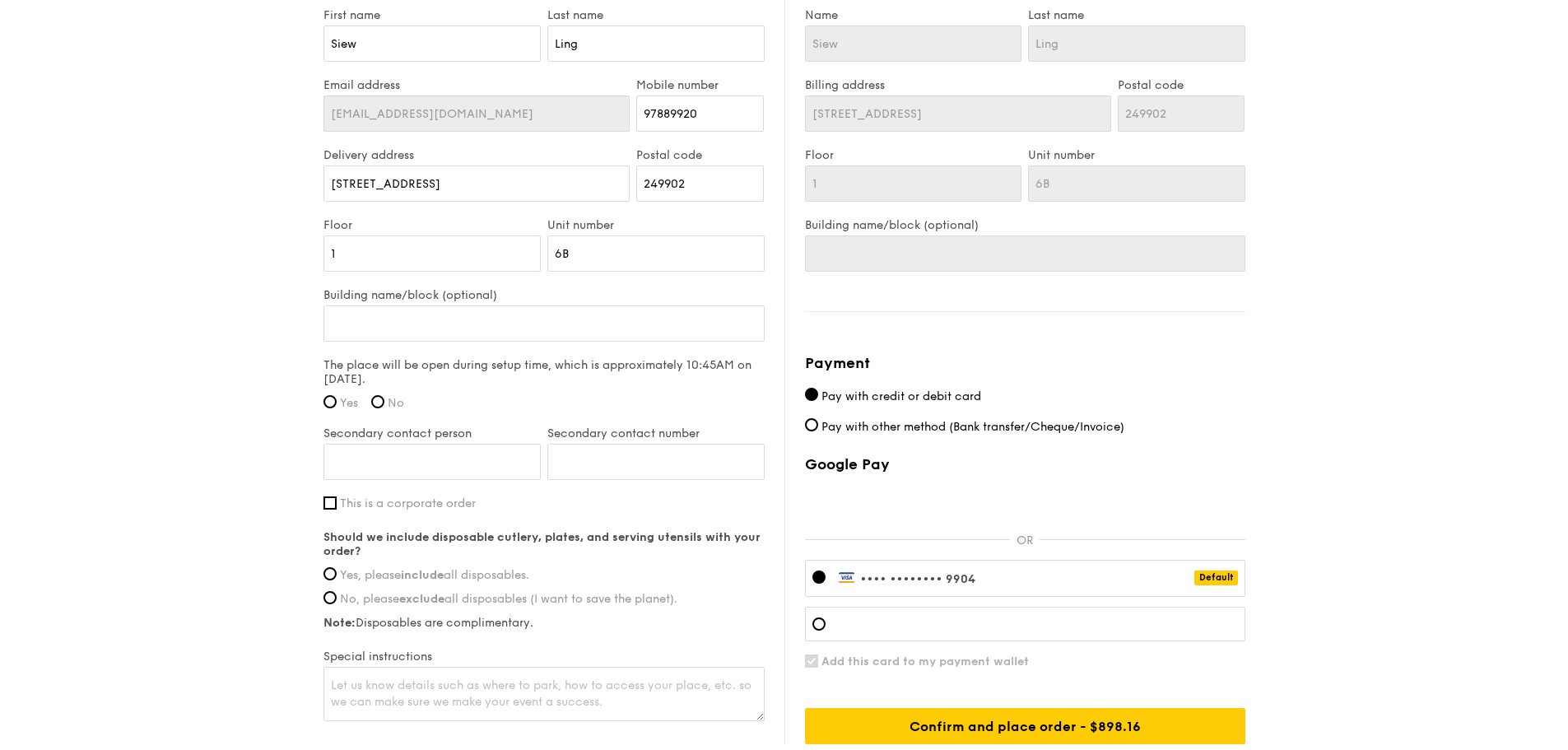
click at [424, 569] on strong "include" at bounding box center [422, 575] width 43 height 14
click at [336, 568] on input "Yes, please include all disposables." at bounding box center [331, 574] width 14 height 14
radio input "true"
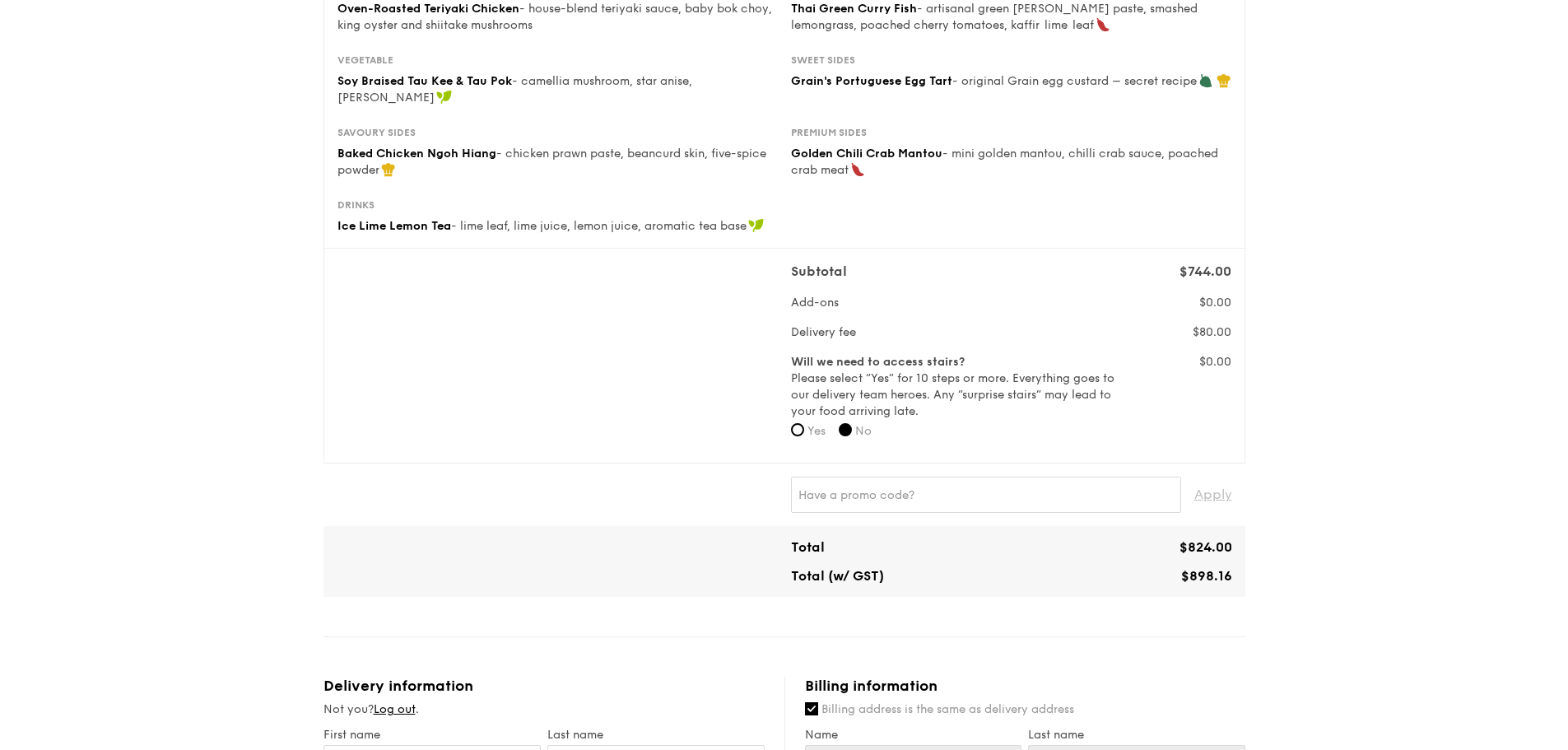
scroll to position [411, 0]
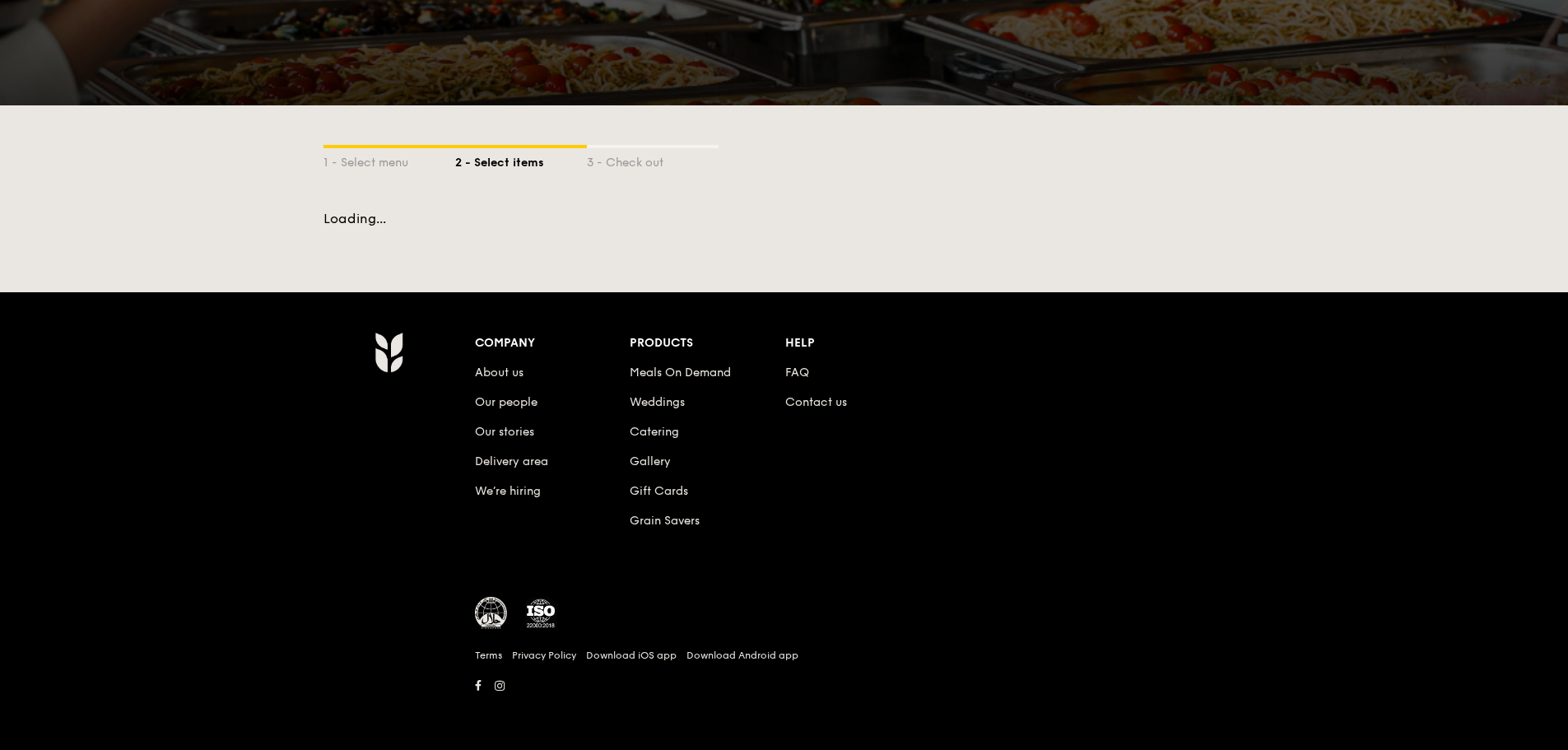
scroll to position [191, 0]
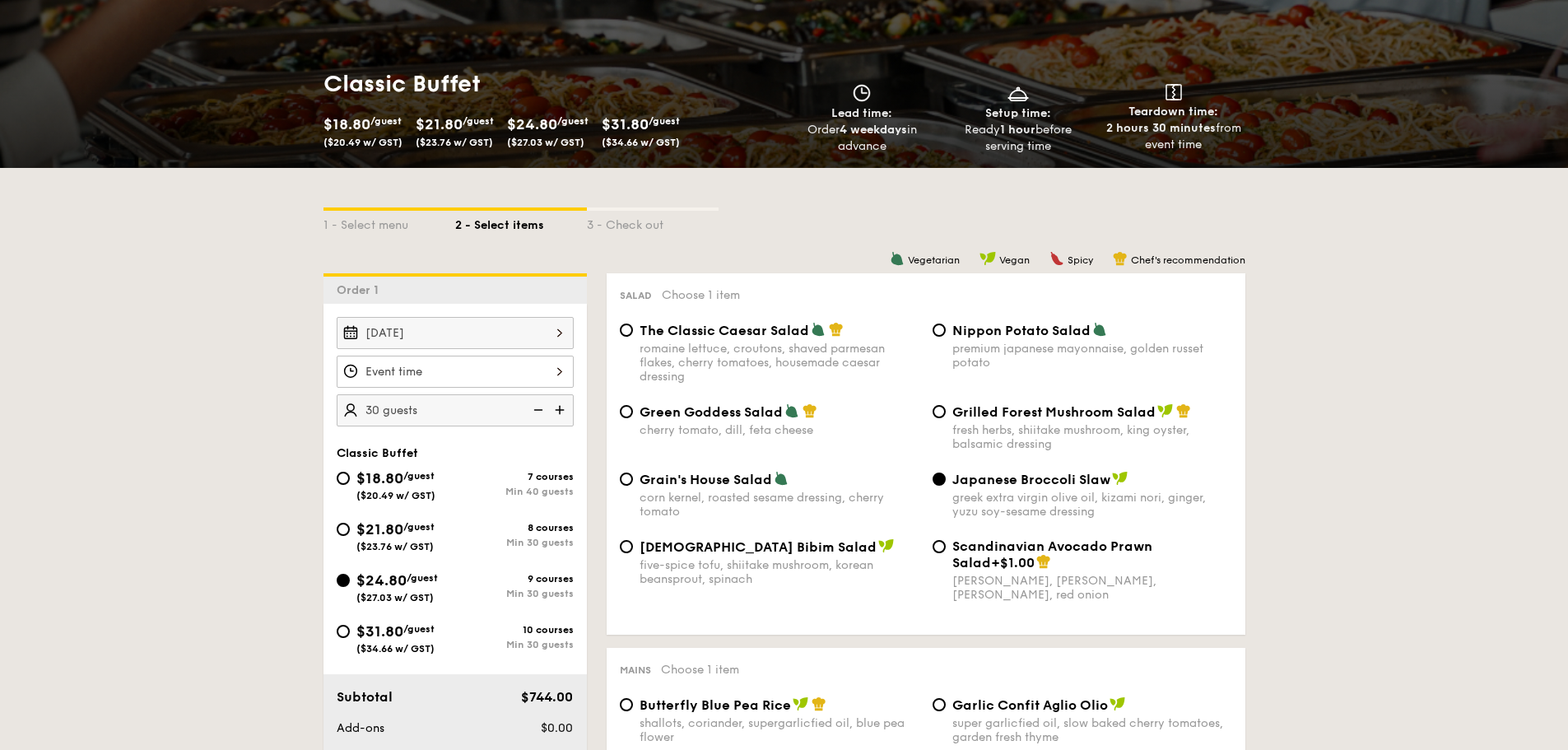
click at [467, 377] on div at bounding box center [455, 372] width 237 height 32
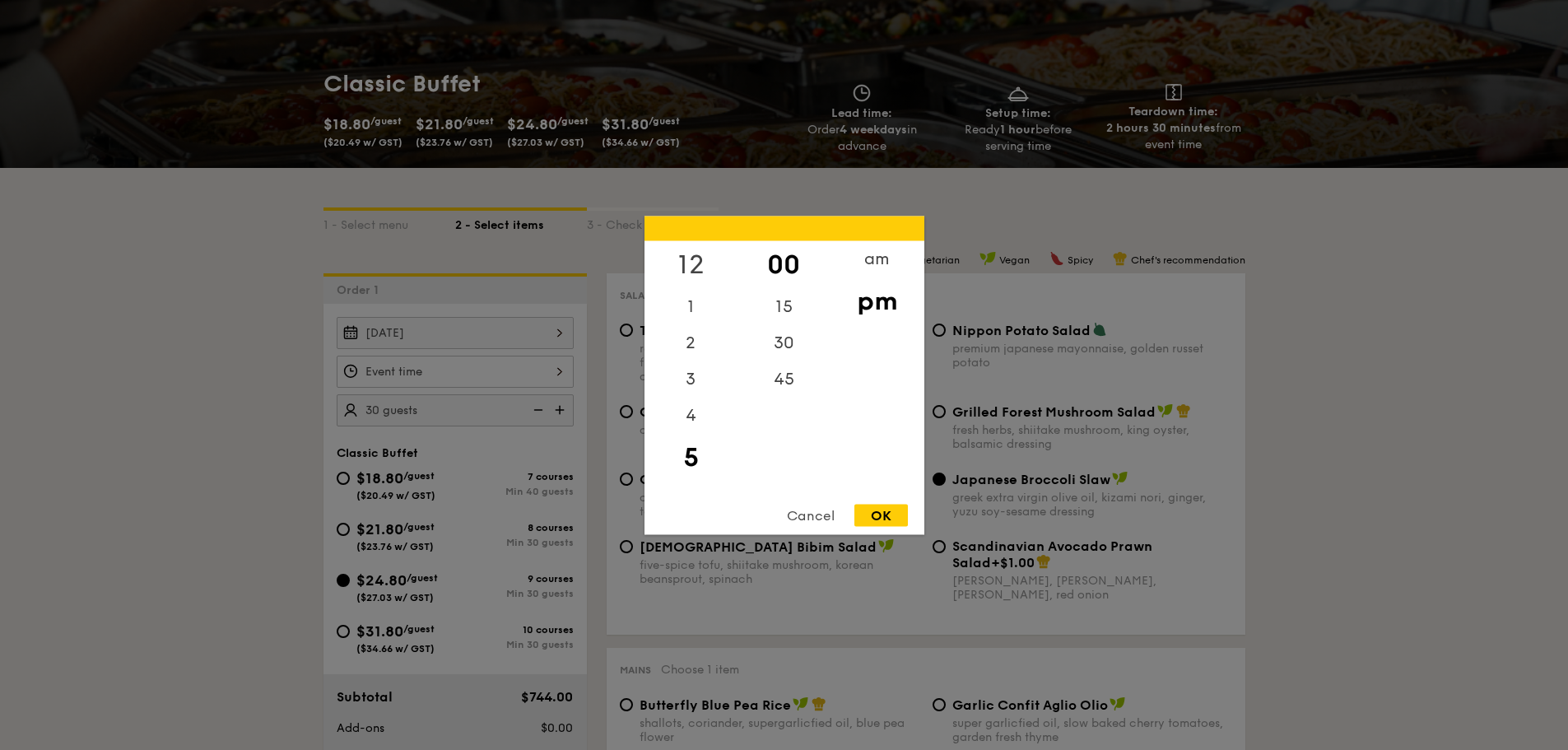
click at [685, 268] on div "12" at bounding box center [691, 264] width 93 height 48
click at [761, 303] on div "15" at bounding box center [784, 311] width 93 height 48
click at [895, 521] on div "OK" at bounding box center [880, 514] width 53 height 22
type input "12:15PM"
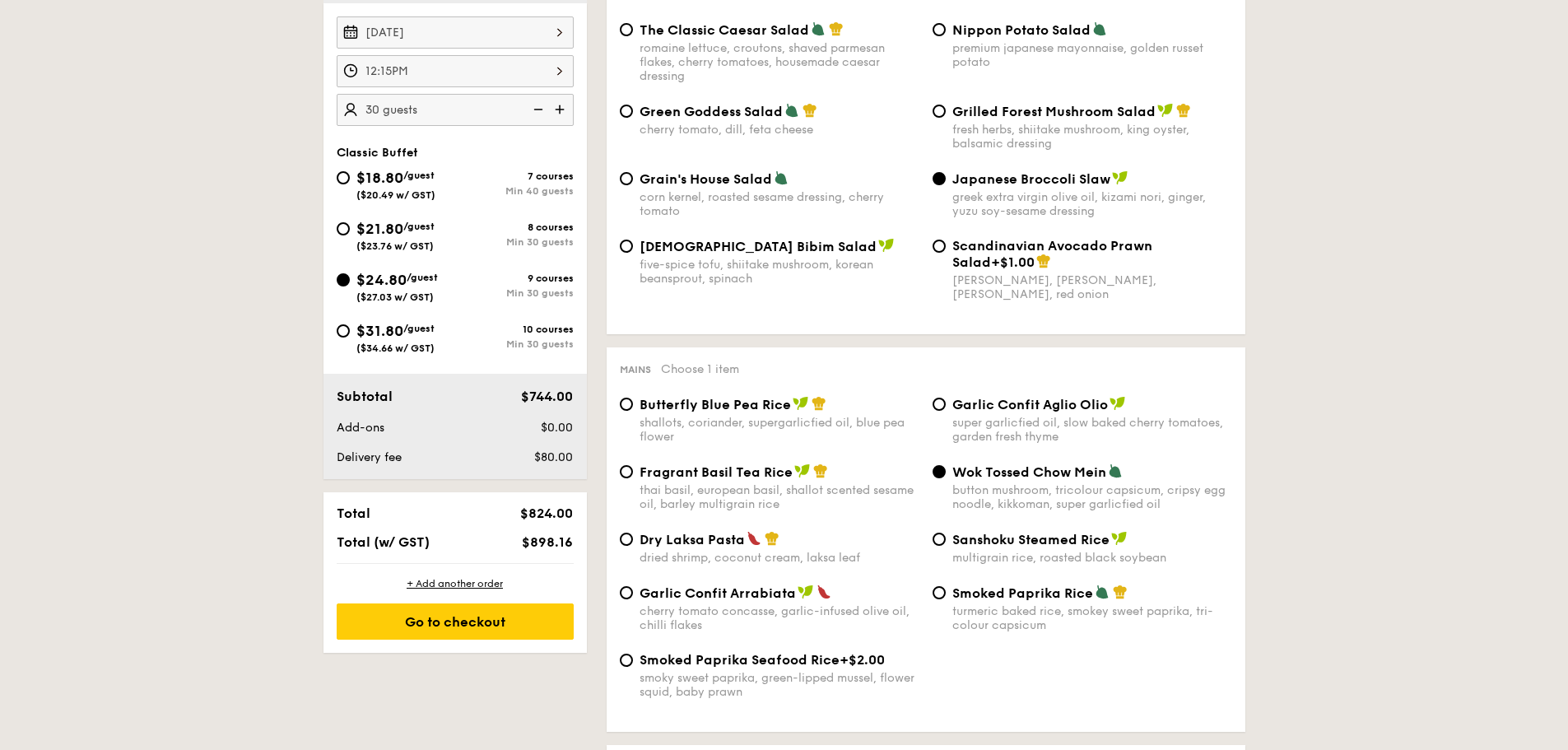
scroll to position [685, 0]
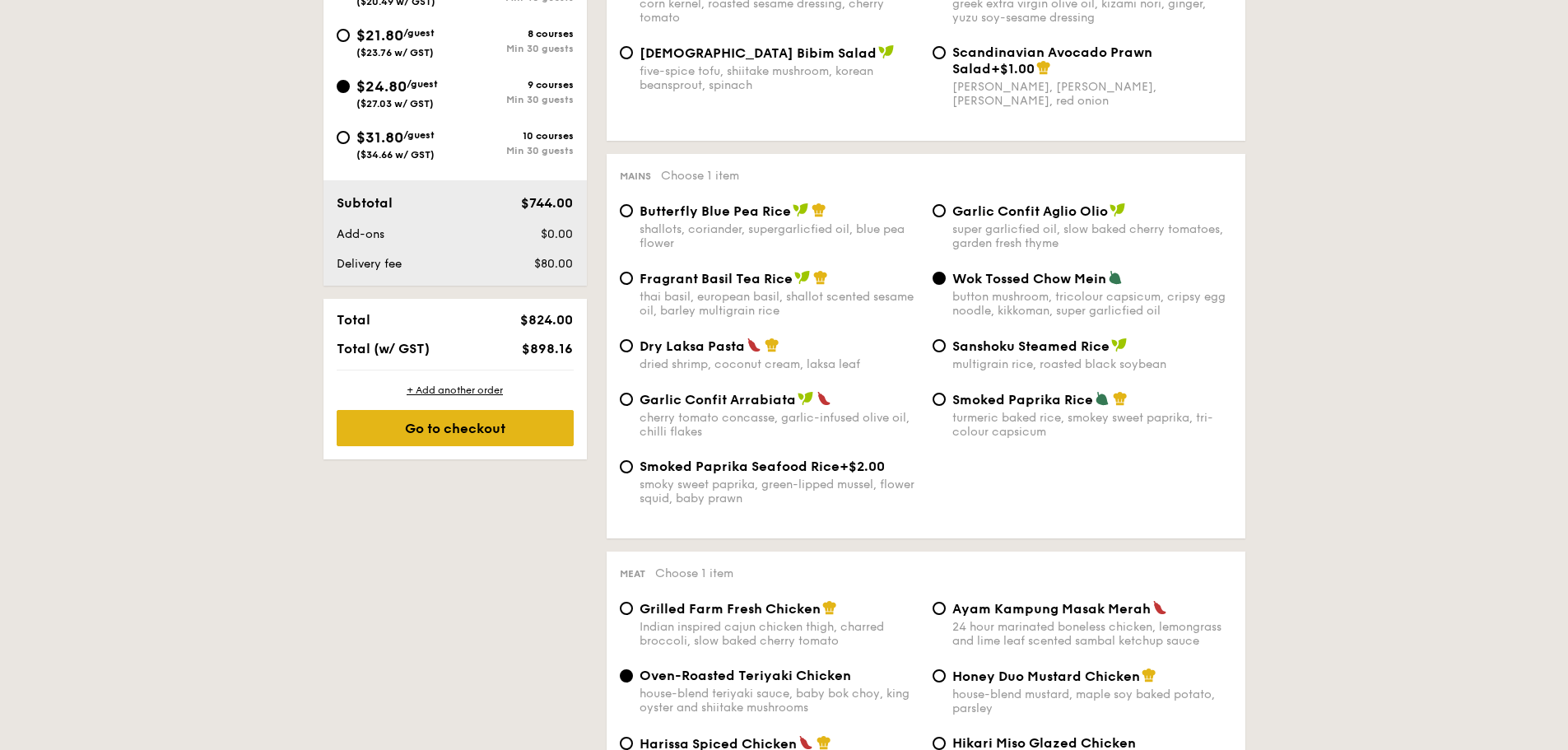
click at [421, 435] on div "Go to checkout" at bounding box center [455, 428] width 237 height 36
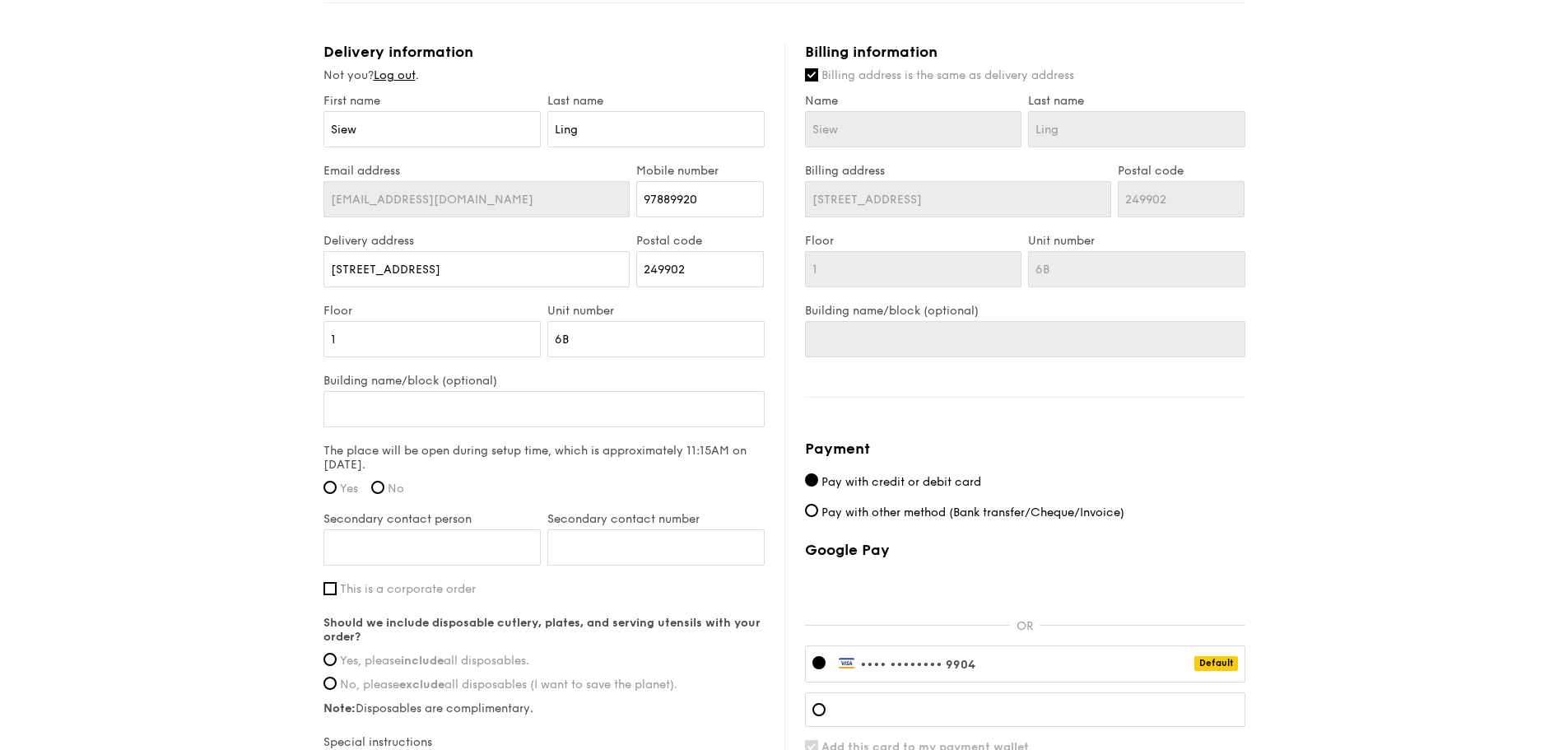
scroll to position [988, 0]
click at [345, 478] on span "Yes" at bounding box center [349, 485] width 18 height 14
click at [336, 477] on input "Yes" at bounding box center [331, 484] width 14 height 14
radio input "true"
click at [469, 532] on input "Secondary contact person" at bounding box center [432, 543] width 217 height 36
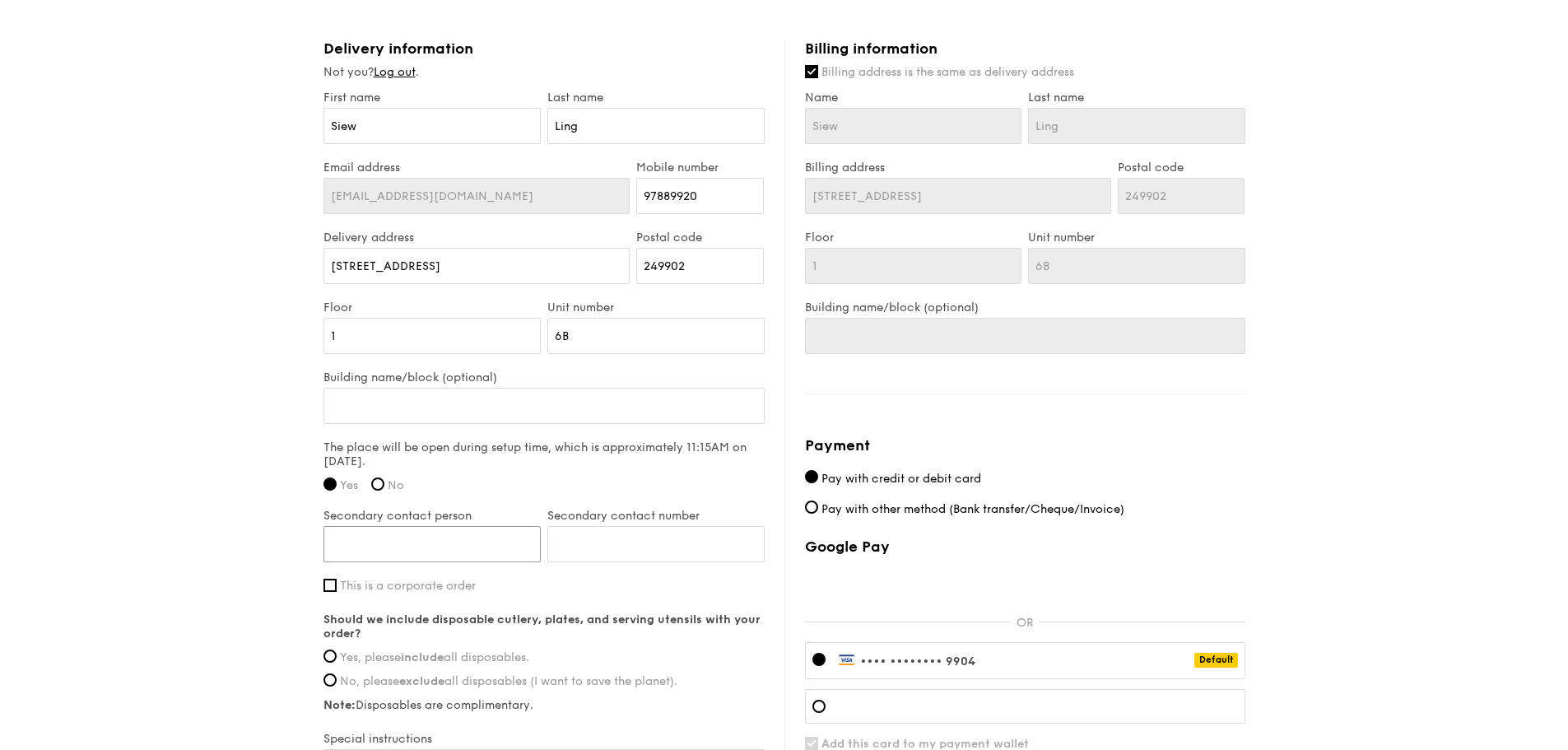
click at [456, 529] on input "Secondary contact person" at bounding box center [432, 543] width 217 height 36
type input "[PERSON_NAME]"
click at [574, 527] on input "Secondary contact number" at bounding box center [656, 543] width 217 height 36
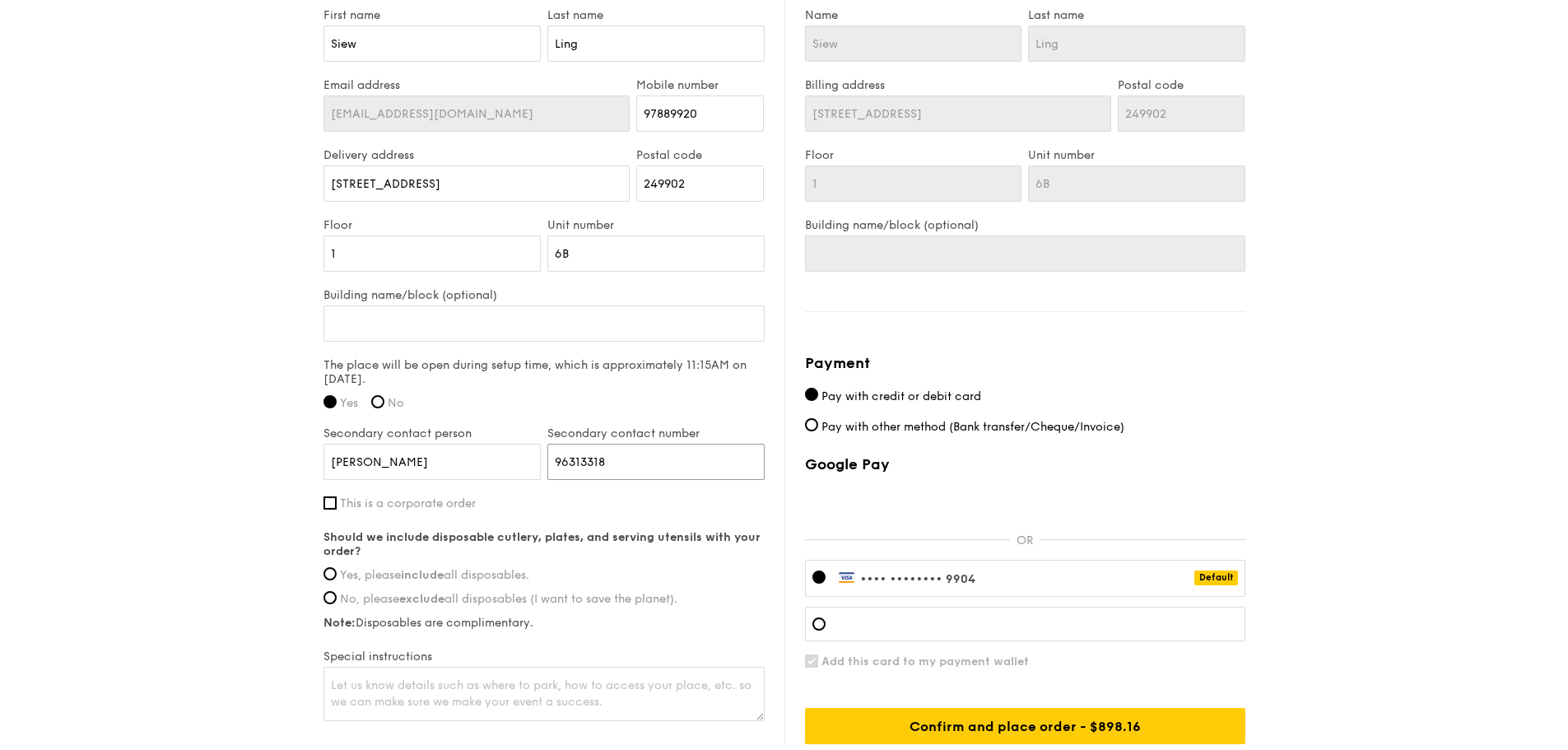
type input "96313318"
click at [329, 569] on label "Yes, please include all disposables." at bounding box center [544, 575] width 441 height 14
click at [329, 568] on input "Yes, please include all disposables." at bounding box center [331, 574] width 14 height 14
radio input "true"
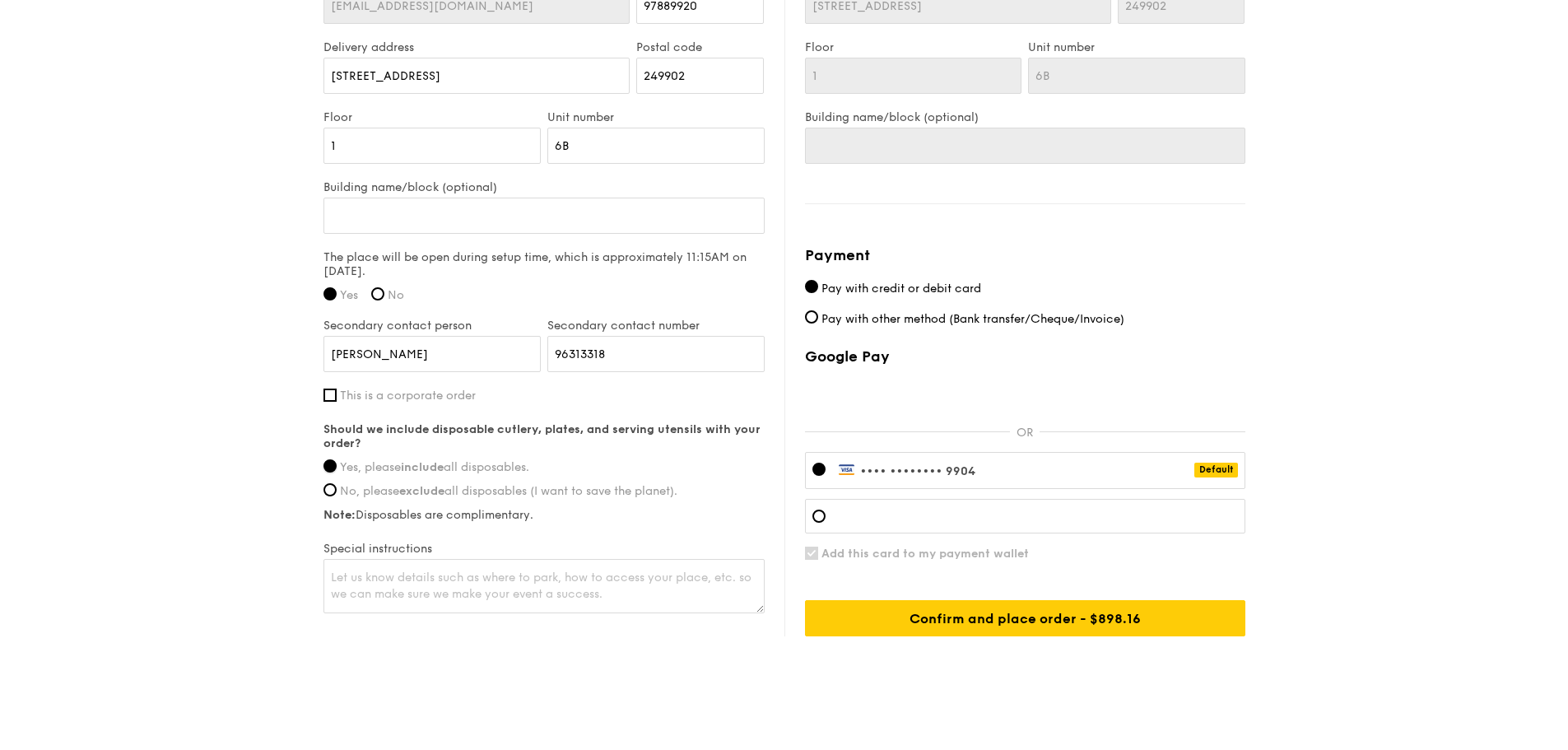
scroll to position [1180, 0]
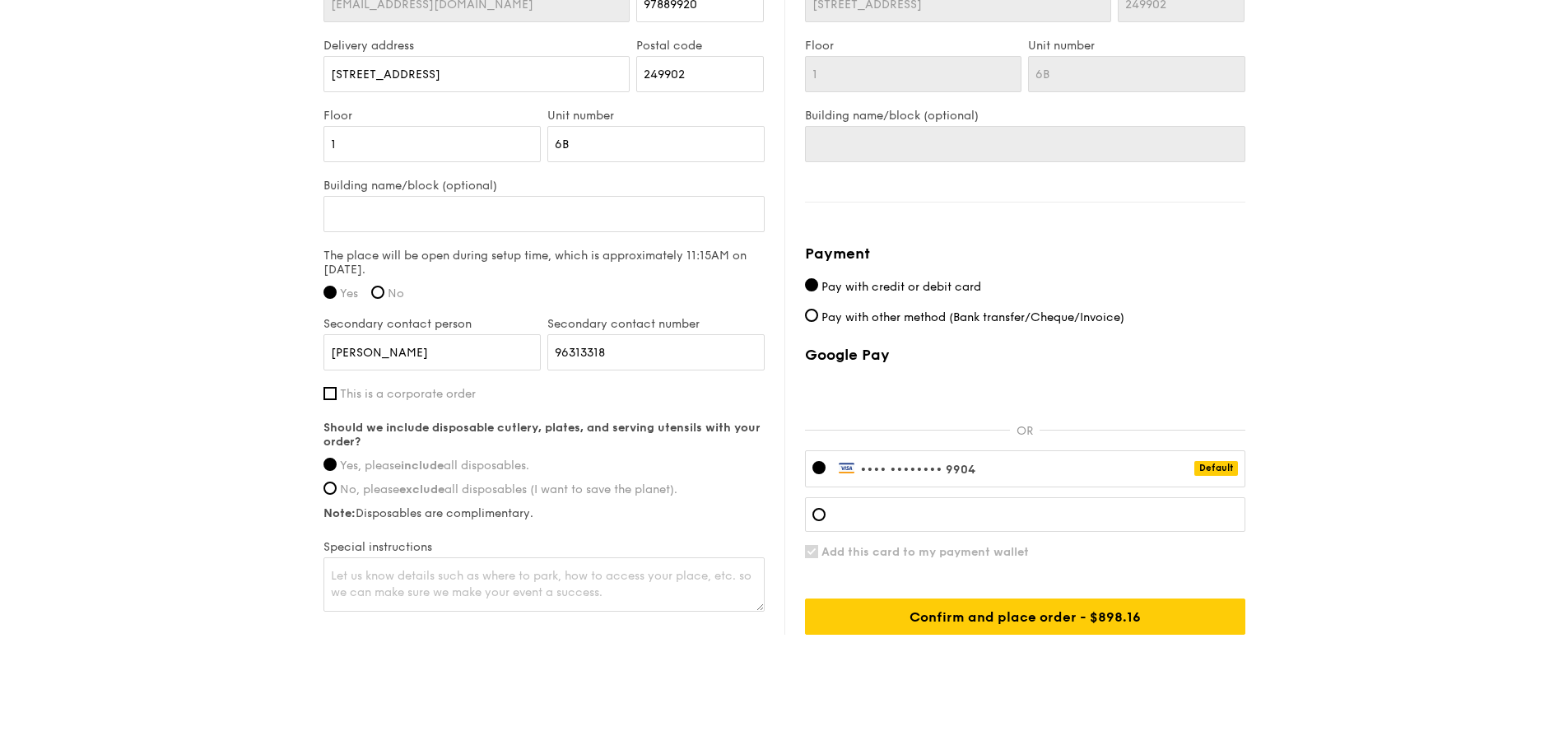
click at [1041, 452] on div "•••• •••• •••• 9904 Default" at bounding box center [1025, 469] width 440 height 37
click at [944, 450] on div "•••• •••• •••• 9904 Default" at bounding box center [1025, 469] width 440 height 37
drag, startPoint x: 1008, startPoint y: 454, endPoint x: 957, endPoint y: 456, distance: 51.0
click at [957, 456] on div "•••• •••• •••• 9904 Default" at bounding box center [1025, 469] width 440 height 37
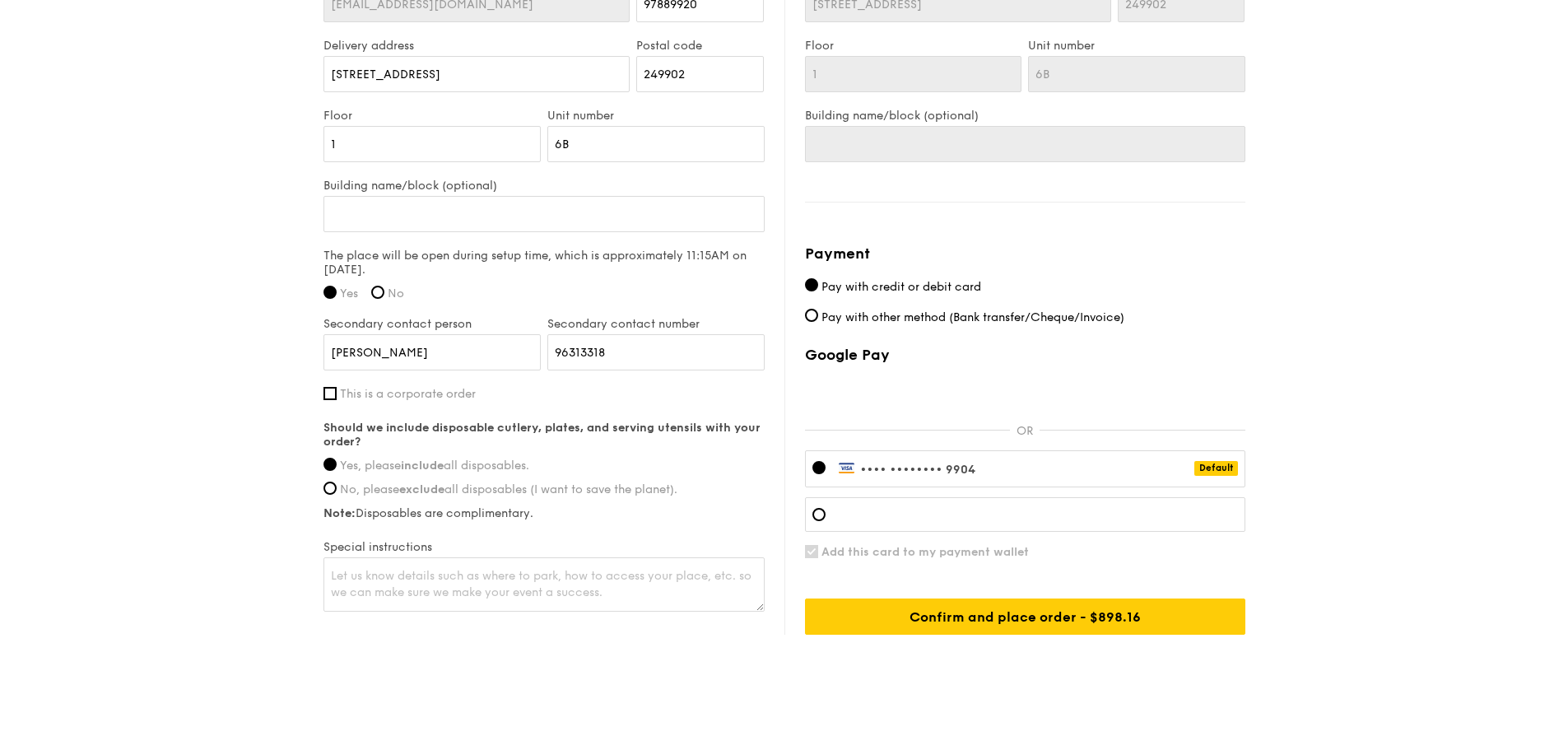
click at [911, 463] on span "•••• ••••" at bounding box center [888, 470] width 56 height 14
click at [908, 510] on div at bounding box center [1025, 515] width 440 height 35
click at [822, 461] on div at bounding box center [819, 468] width 14 height 14
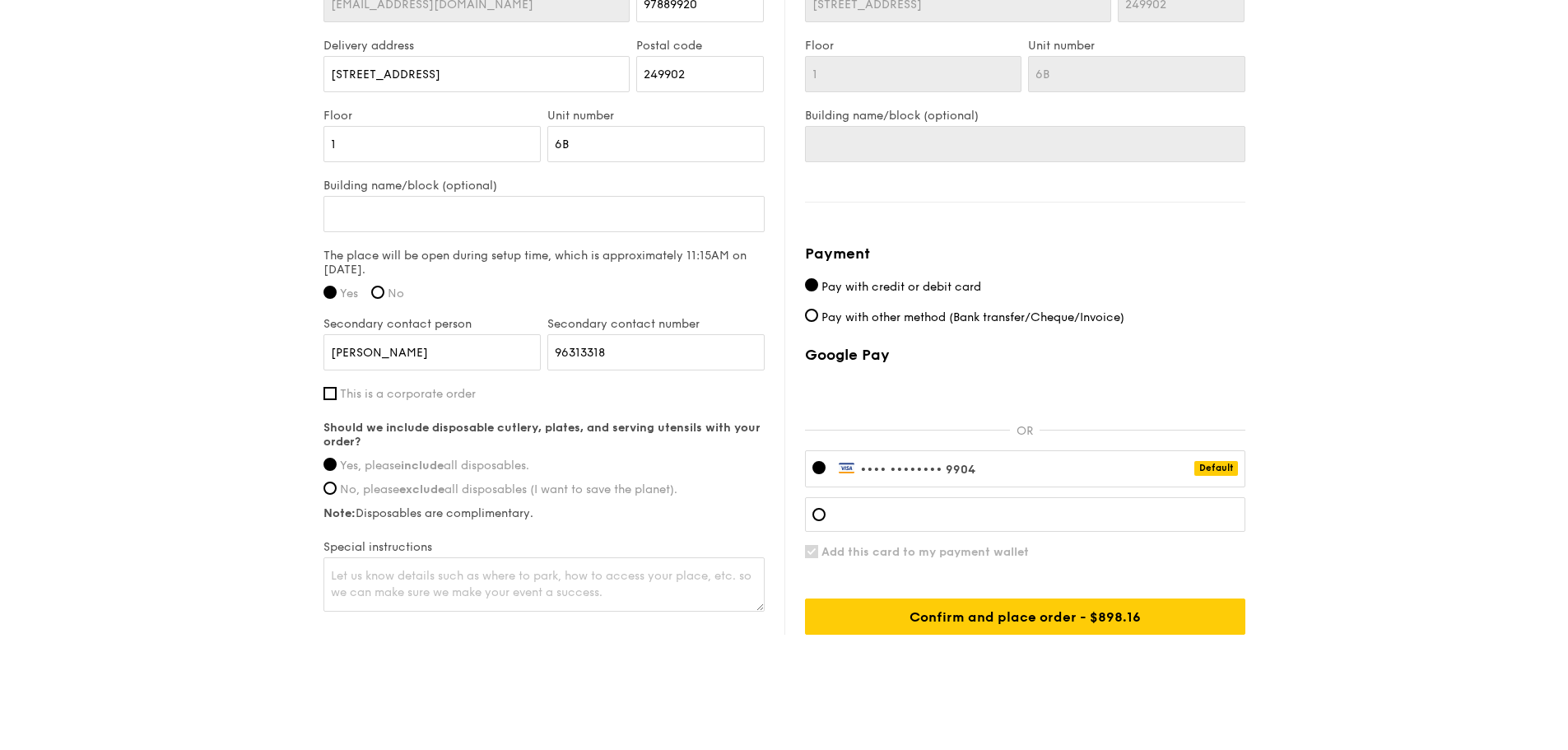
drag, startPoint x: 1009, startPoint y: 448, endPoint x: 920, endPoint y: 455, distance: 89.3
click at [920, 455] on div "•••• •••• •••• 9904 Default" at bounding box center [1025, 469] width 440 height 37
click at [905, 508] on div at bounding box center [1025, 515] width 440 height 35
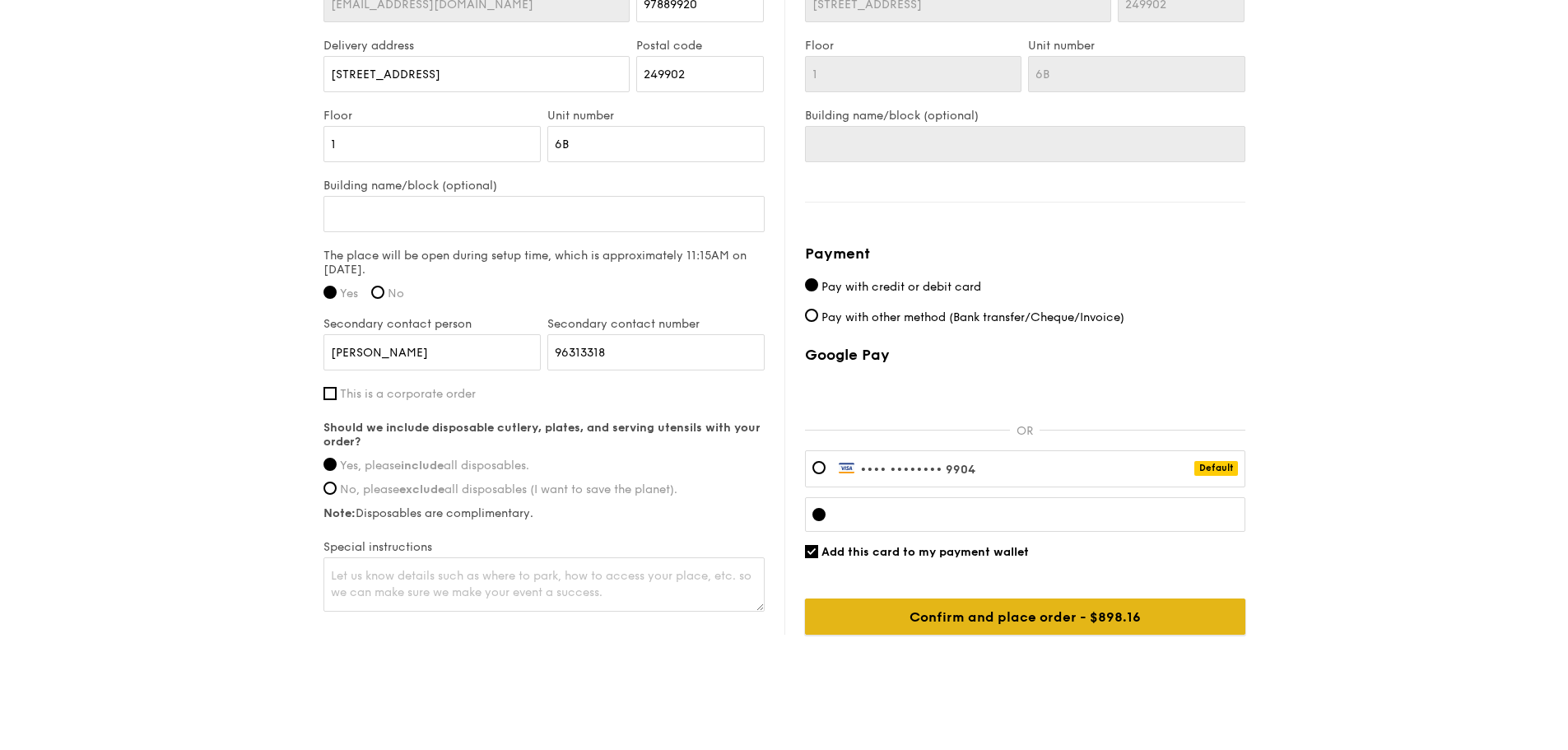
click at [943, 602] on input "Confirm and place order - $898.16" at bounding box center [1025, 616] width 440 height 36
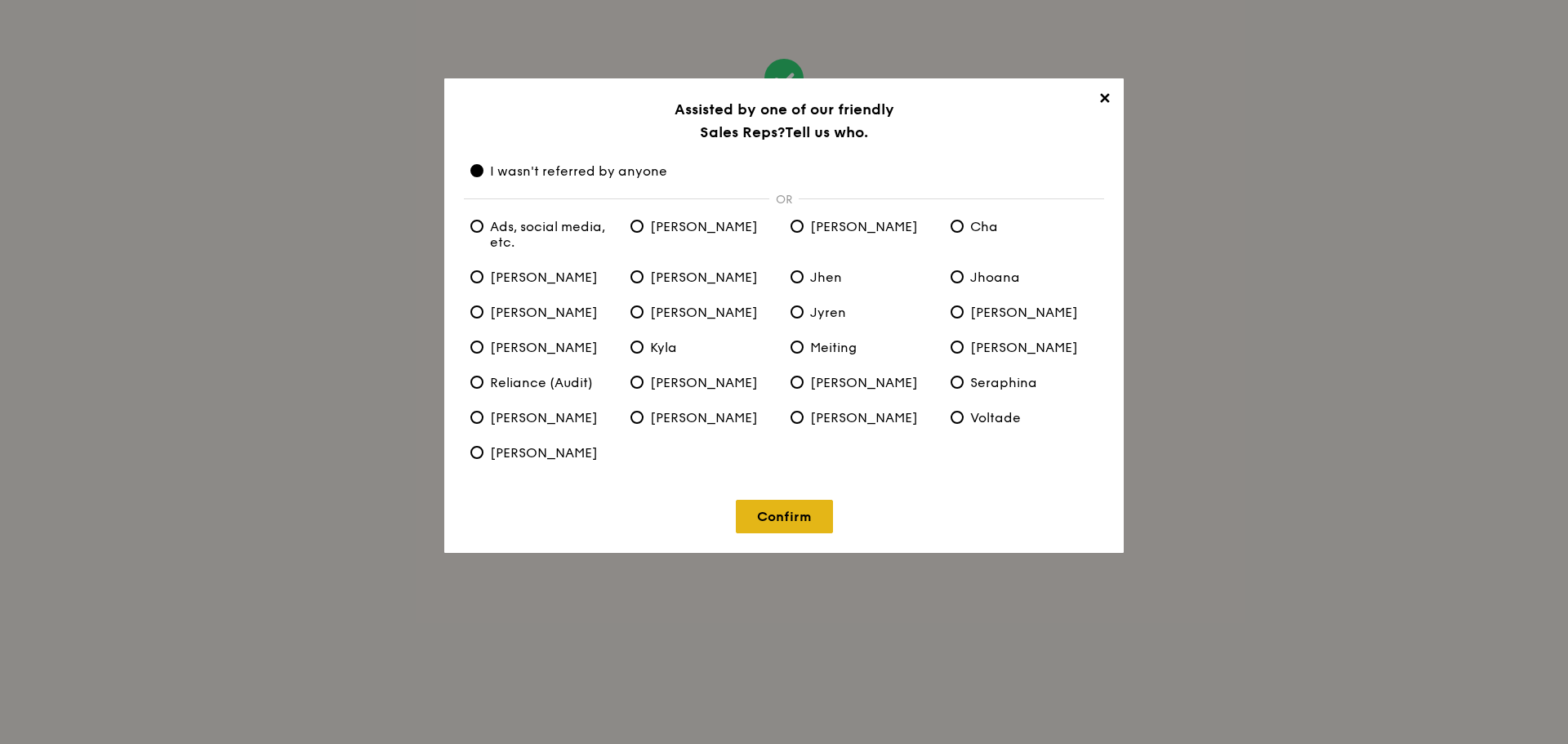
click at [785, 518] on link "Confirm" at bounding box center [784, 516] width 97 height 34
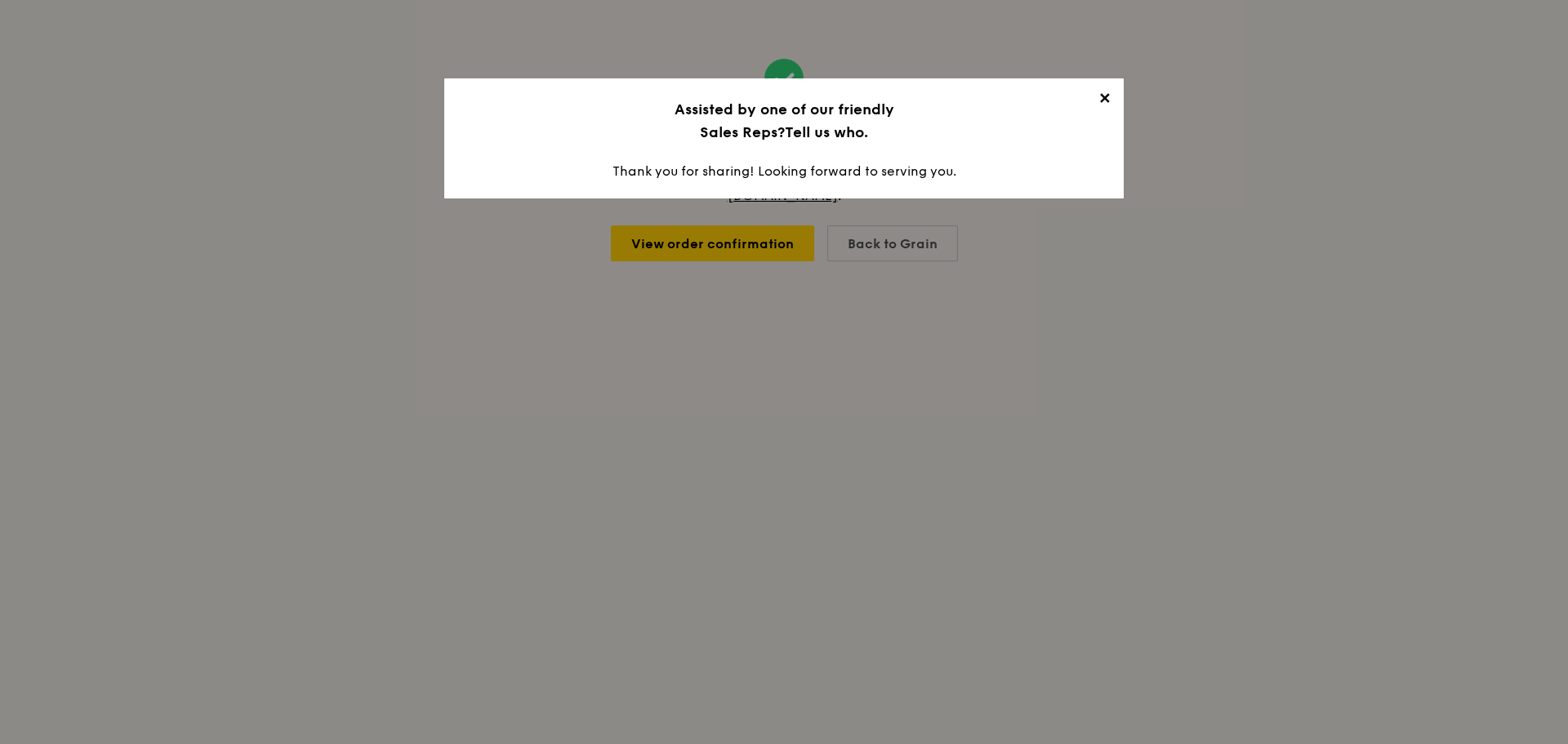
click at [1109, 103] on span "✕" at bounding box center [1105, 101] width 23 height 23
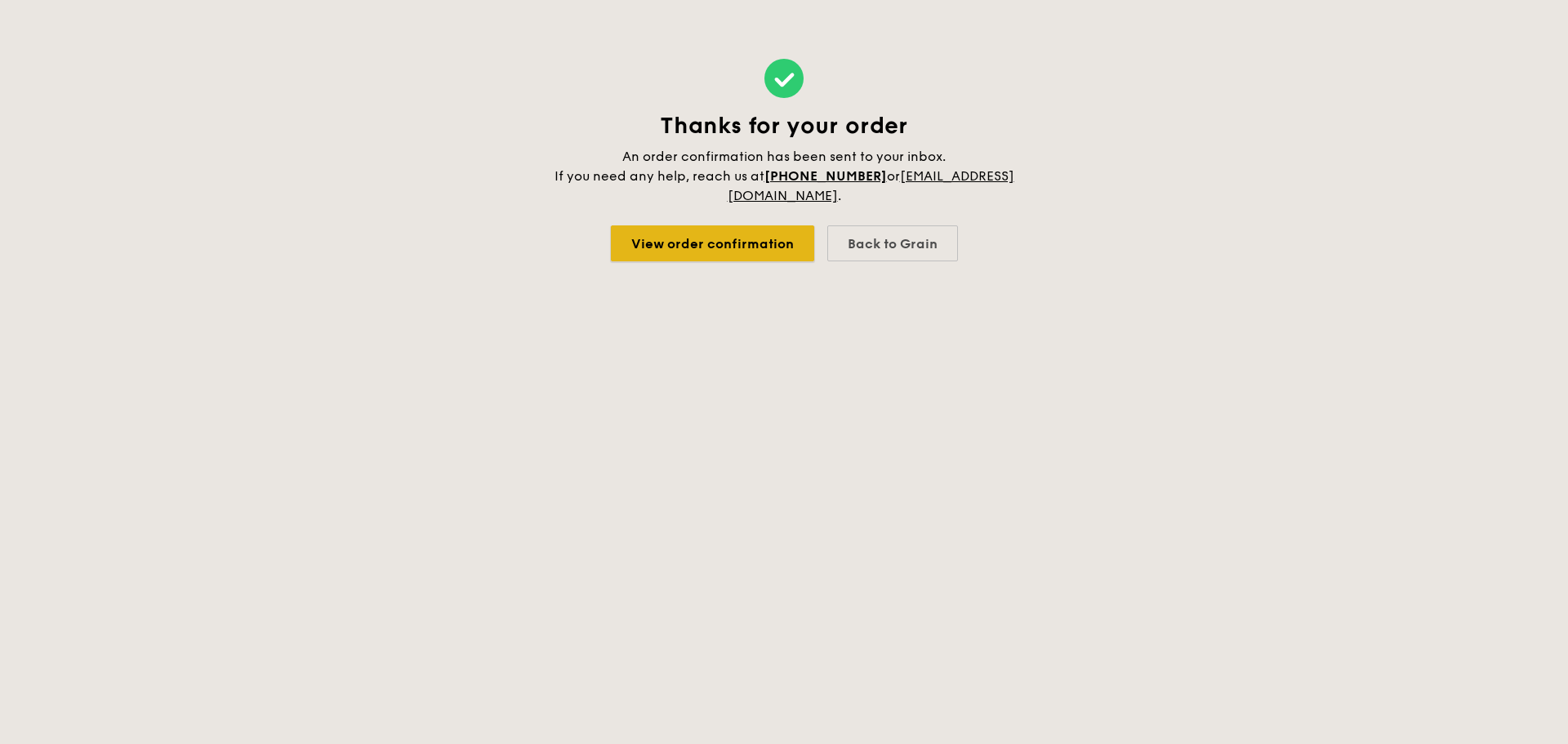
click at [753, 252] on link "View order confirmation" at bounding box center [712, 243] width 203 height 36
